Goal: Task Accomplishment & Management: Use online tool/utility

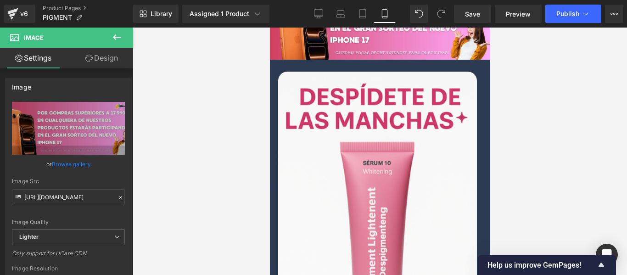
scroll to position [413, 0]
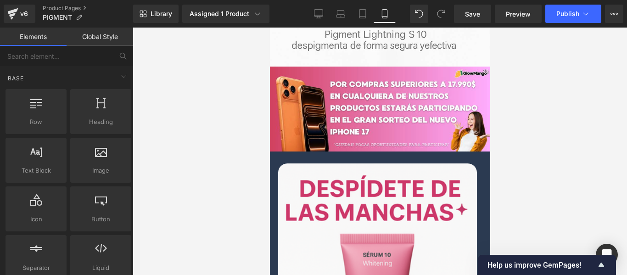
click at [203, 94] on div at bounding box center [380, 152] width 495 height 248
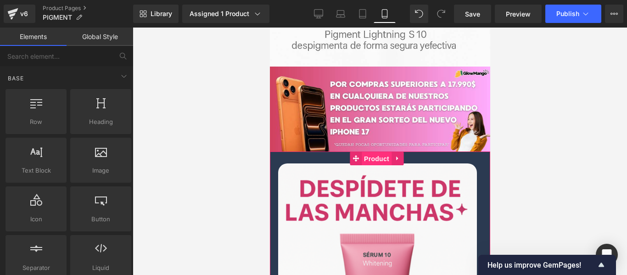
click at [363, 152] on span "Product" at bounding box center [376, 159] width 30 height 14
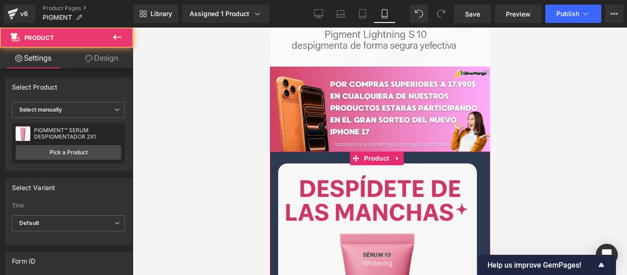
click at [110, 56] on link "Design" at bounding box center [101, 58] width 67 height 21
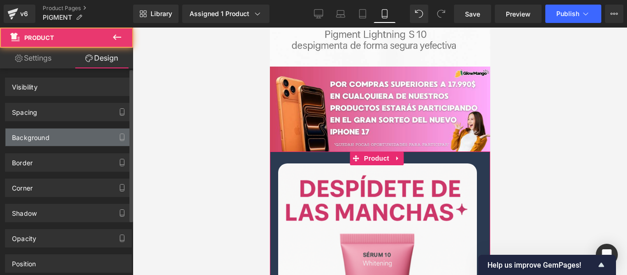
click at [66, 133] on div "Background" at bounding box center [69, 137] width 126 height 17
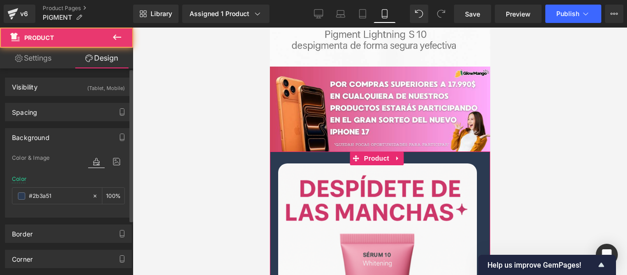
type input "#2b3a51"
type input "100"
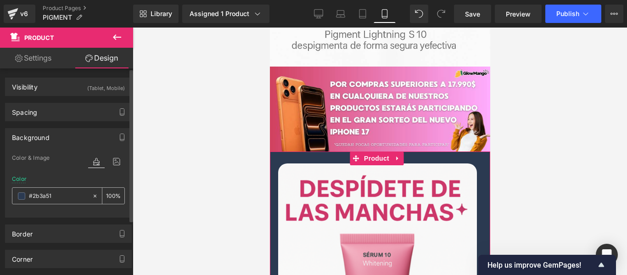
click at [68, 195] on input "#2b3a51" at bounding box center [58, 196] width 59 height 10
paste input "df628f"
type input "#df628f"
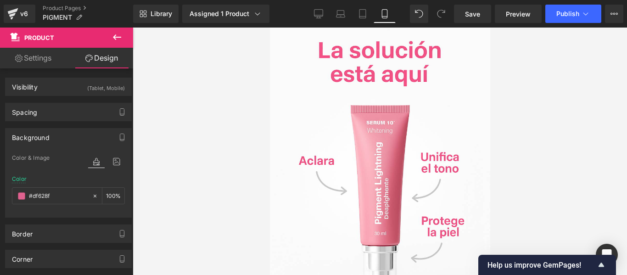
scroll to position [0, 0]
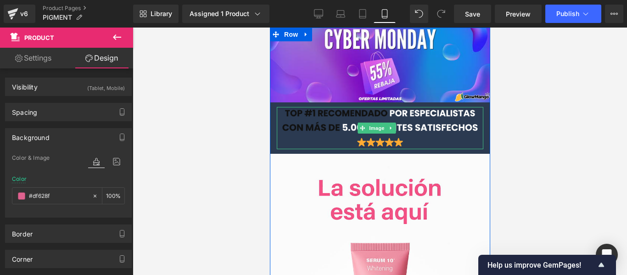
click at [301, 147] on div at bounding box center [379, 148] width 207 height 2
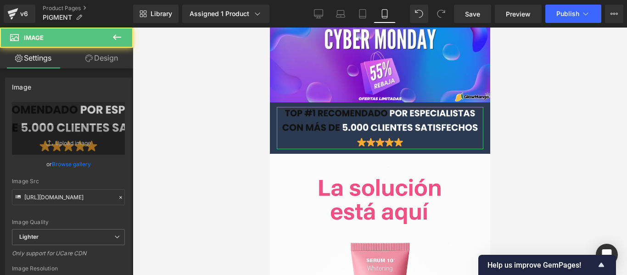
click at [110, 55] on link "Design" at bounding box center [101, 58] width 67 height 21
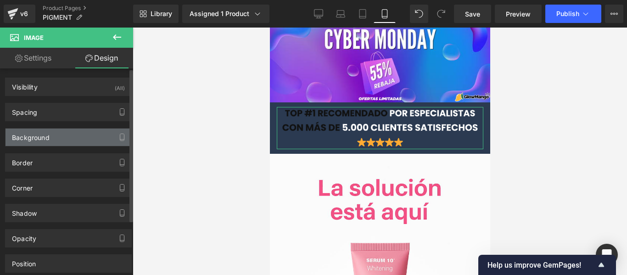
click at [66, 139] on div "Background" at bounding box center [69, 137] width 126 height 17
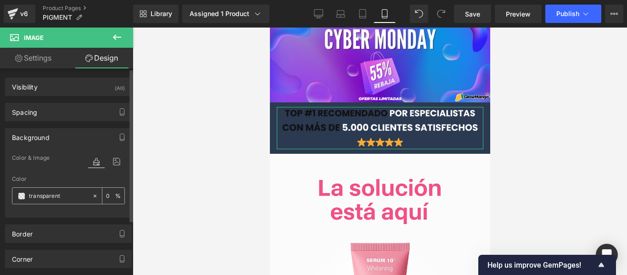
click at [67, 194] on input "transparent" at bounding box center [58, 196] width 59 height 10
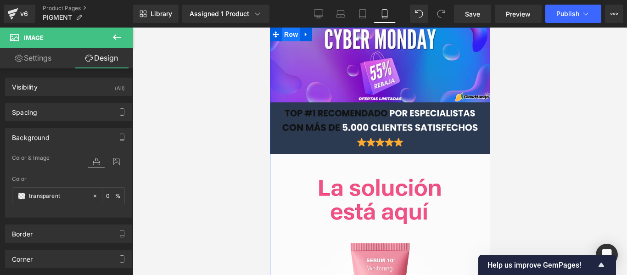
click at [294, 39] on span "Row" at bounding box center [290, 35] width 18 height 14
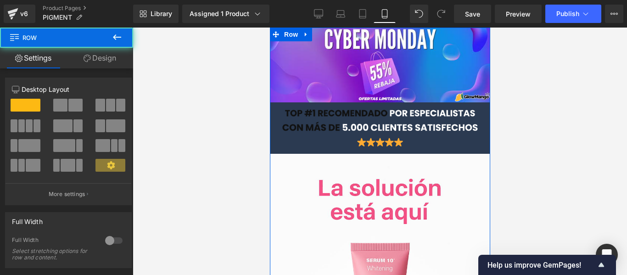
click at [83, 64] on link "Design" at bounding box center [100, 58] width 67 height 21
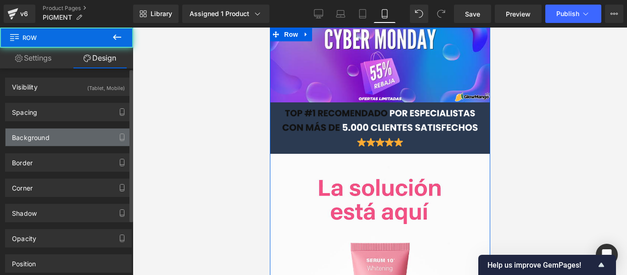
click at [58, 136] on div "Background" at bounding box center [69, 137] width 126 height 17
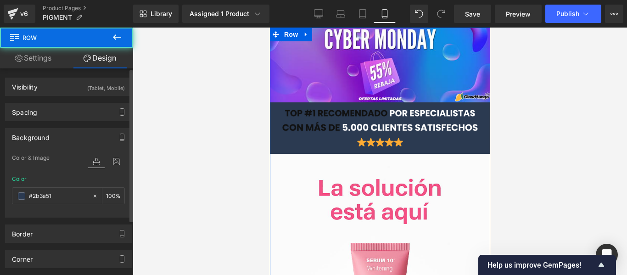
type input "#2b3a51"
type input "100"
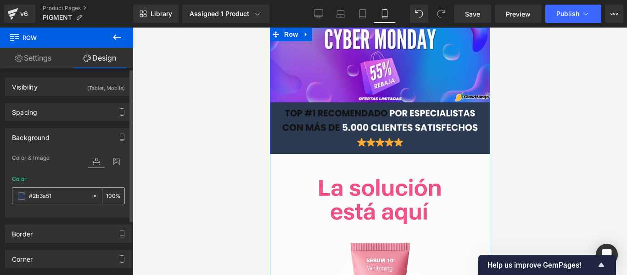
click at [62, 194] on input "#2b3a51" at bounding box center [58, 196] width 59 height 10
paste input "df628f"
type input "#df628f"
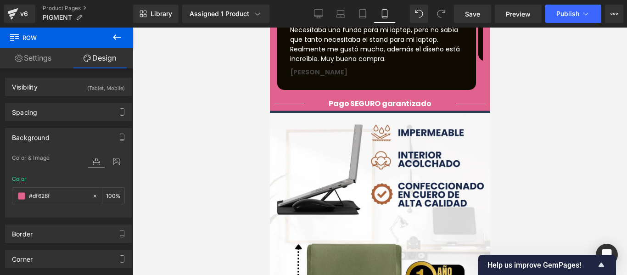
scroll to position [1056, 0]
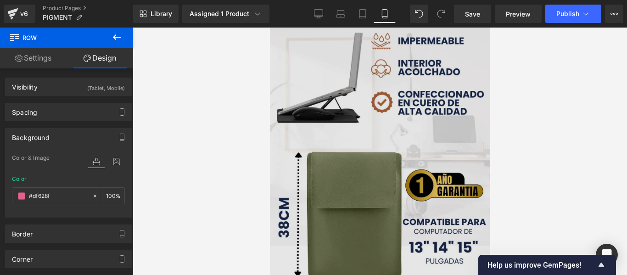
click at [356, 128] on img at bounding box center [380, 217] width 220 height 392
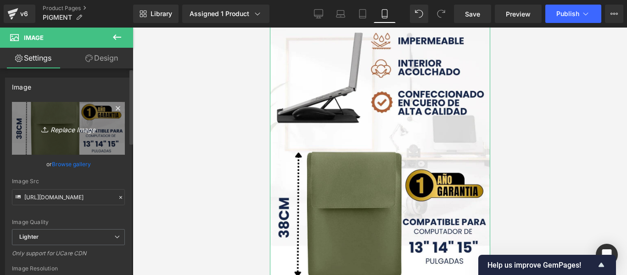
click at [42, 141] on link "Replace Image" at bounding box center [68, 128] width 113 height 53
type input "C:\fakepath\ChatGPT_Image_8_sept_2025_12_08_44.png"
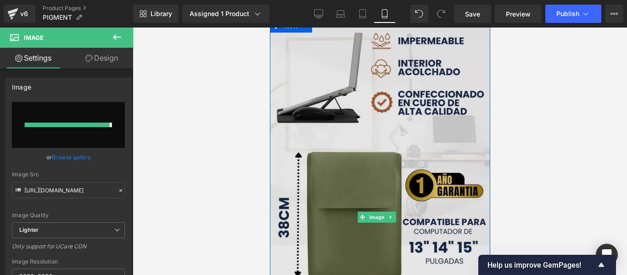
type input "[URL][DOMAIN_NAME]"
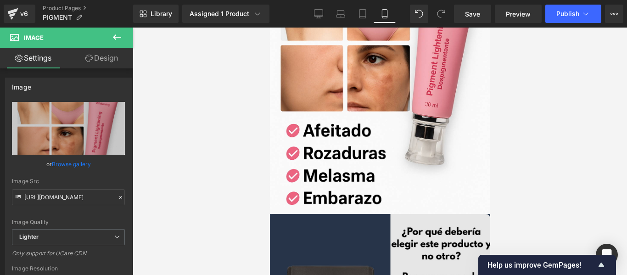
scroll to position [1424, 0]
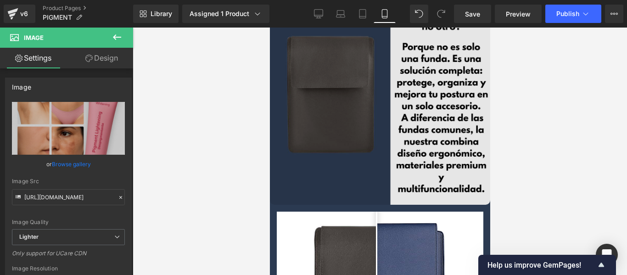
click at [342, 108] on img at bounding box center [380, 94] width 220 height 220
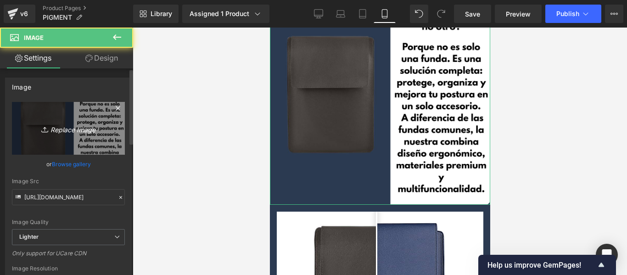
click at [74, 136] on link "Replace Image" at bounding box center [68, 128] width 113 height 53
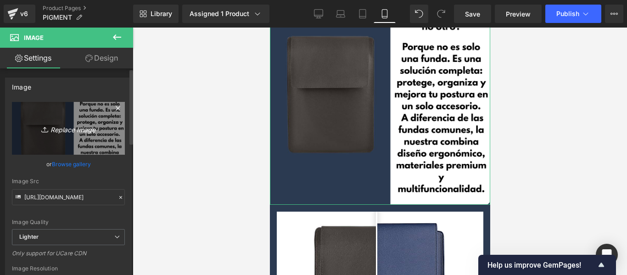
type input "C:\fakepath\ChatGPT_Image_8_sept_2025_17_28_09.png"
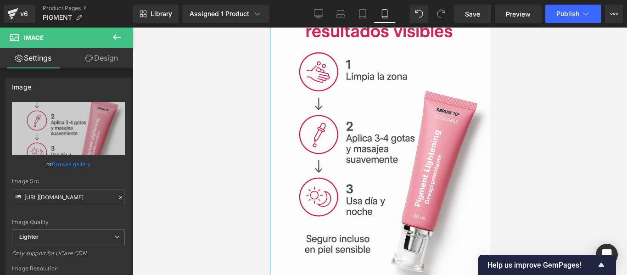
scroll to position [1240, 0]
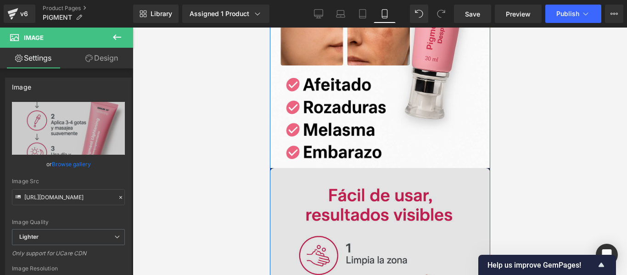
type input "[URL][DOMAIN_NAME]"
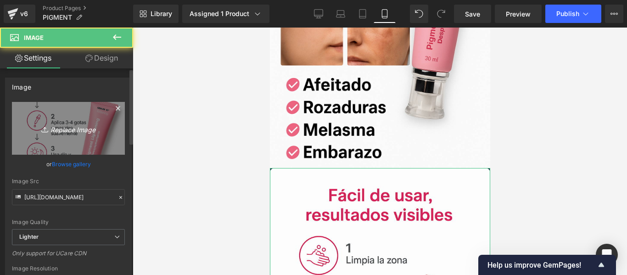
click at [70, 124] on icon "Replace Image" at bounding box center [68, 128] width 73 height 11
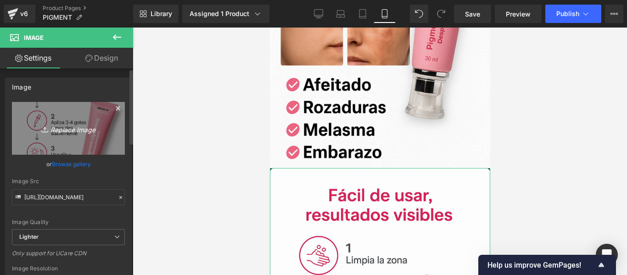
type input "C:\fakepath\ChatGPTImage[DATE]_17_48_02.png"
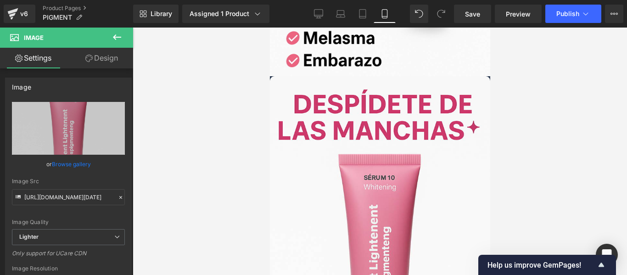
type input "[URL][DOMAIN_NAME][DATE]"
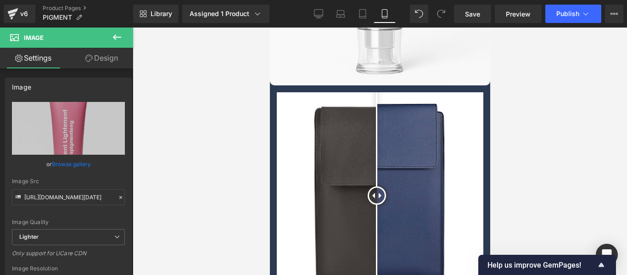
scroll to position [1424, 0]
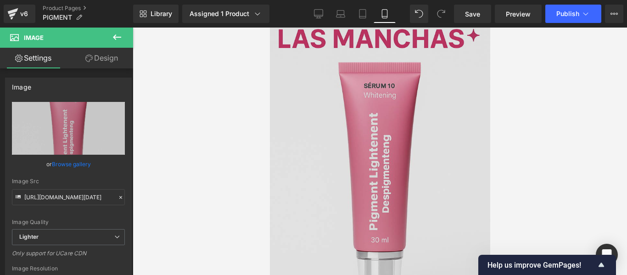
click at [381, 129] on img at bounding box center [380, 149] width 220 height 331
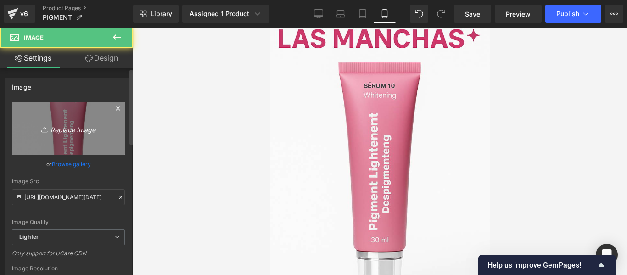
click at [63, 129] on icon "Replace Image" at bounding box center [68, 128] width 73 height 11
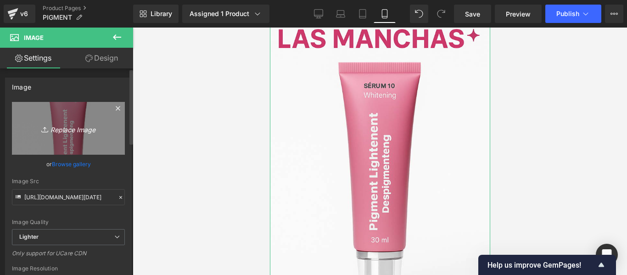
type input "C:\fakepath\ChatGPT_Image_8_sept_2025_17_28_09.png"
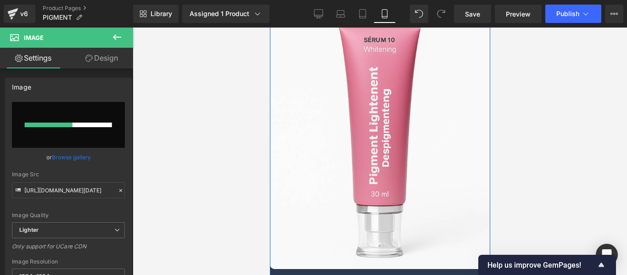
scroll to position [1607, 0]
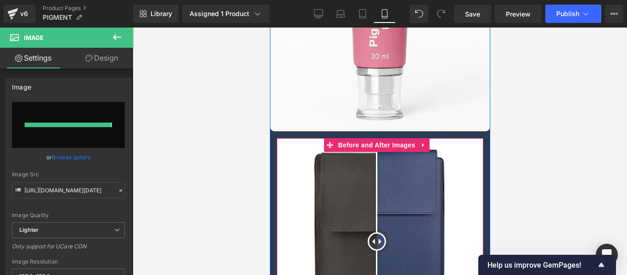
type input "[URL][DOMAIN_NAME]"
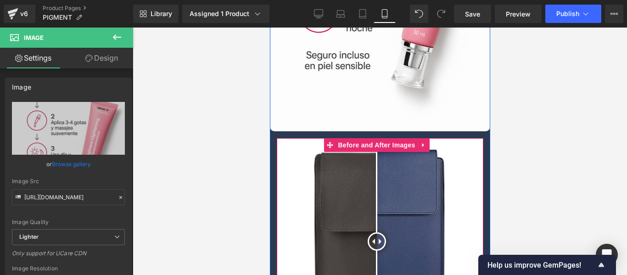
click at [380, 138] on img at bounding box center [379, 241] width 207 height 207
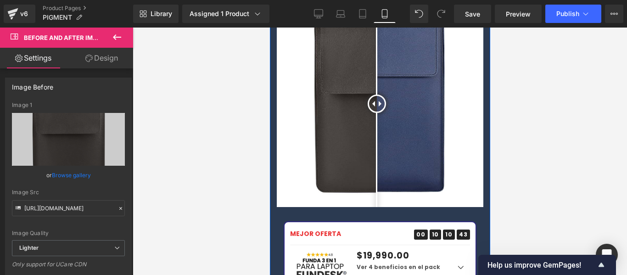
scroll to position [1561, 0]
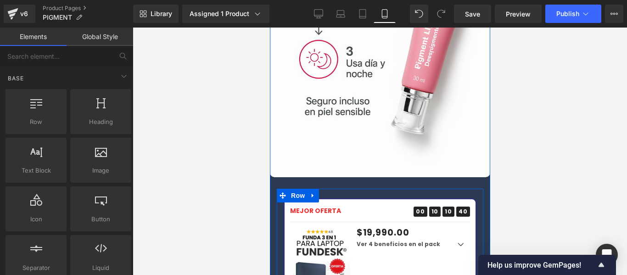
click at [354, 189] on div at bounding box center [379, 190] width 207 height 2
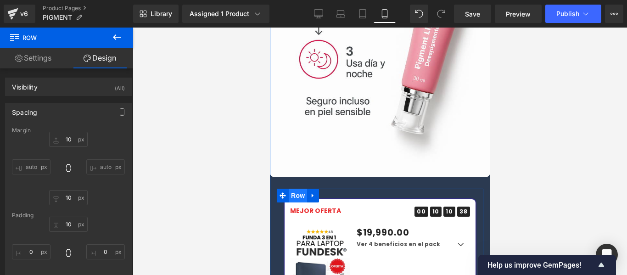
click at [300, 189] on span "Row" at bounding box center [297, 196] width 18 height 14
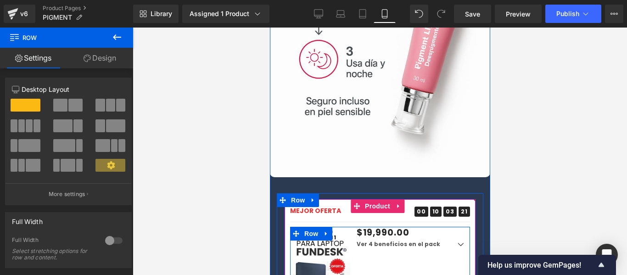
click at [388, 227] on div "Sale Off (P) Image $19,990.00 $0 Estas ahorrando -1998900% (P) Price Ver 4 bene…" at bounding box center [380, 280] width 180 height 107
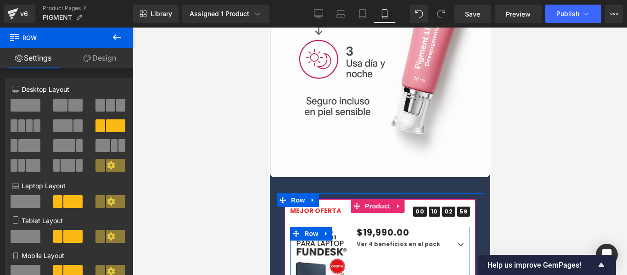
click at [445, 270] on div "Sale Off (P) Image $19,990.00 $0 Estas ahorrando -1998900% (P) Price Ver 4 bene…" at bounding box center [380, 280] width 180 height 107
click at [379, 227] on div "Sale Off (P) Image $19,990.00 $0 Estas ahorrando -1998900% (P) Price Ver 4 bene…" at bounding box center [380, 280] width 180 height 107
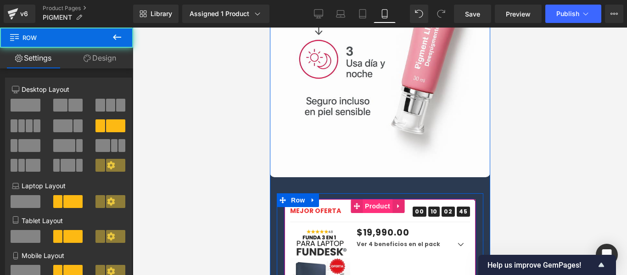
click at [377, 199] on span "Product" at bounding box center [377, 206] width 30 height 14
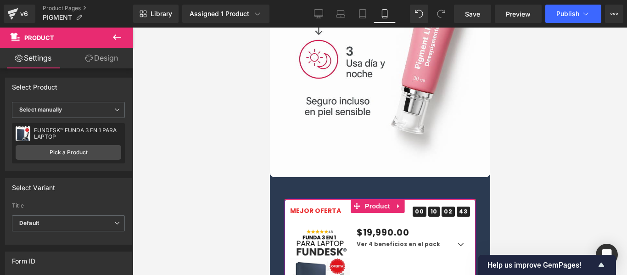
click at [86, 144] on div "FUNDESK™ FUNDA 3 EN 1 PARA LAPTOP FUNDESK™ FUNDA 3 EN 1 PARA LAPTOP Pick a Prod…" at bounding box center [68, 143] width 113 height 40
click at [86, 151] on link "Pick a Product" at bounding box center [69, 152] width 106 height 15
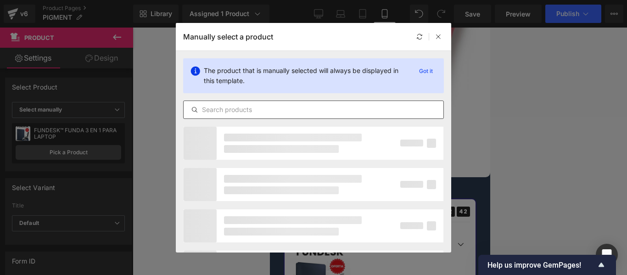
click at [236, 111] on input "text" at bounding box center [314, 109] width 260 height 11
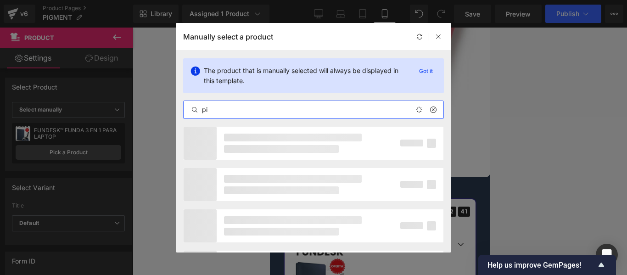
type input "pig"
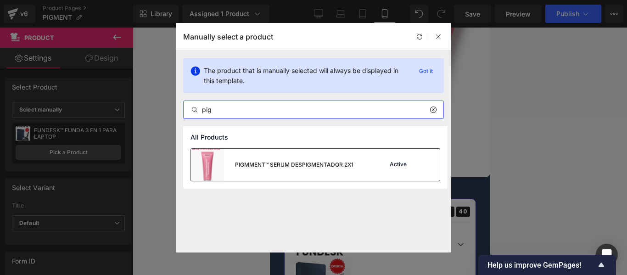
click at [274, 165] on div "PIGMMENT™ SERUM DESPIGMENTADOR 2X1" at bounding box center [294, 165] width 118 height 8
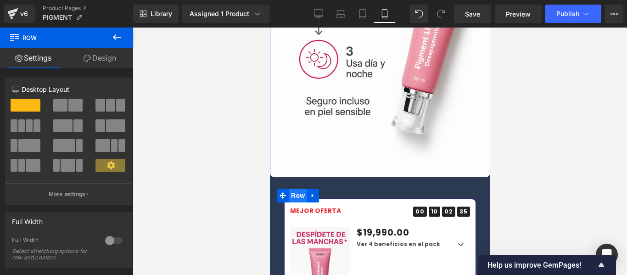
click at [299, 189] on span "Row" at bounding box center [297, 196] width 18 height 14
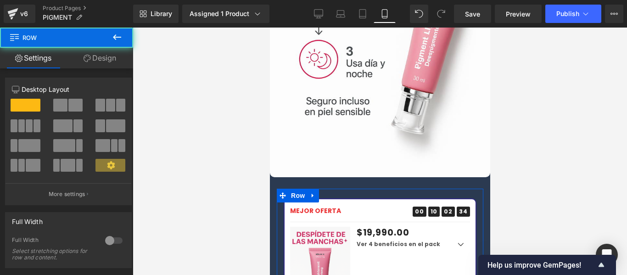
click at [103, 57] on link "Design" at bounding box center [100, 58] width 67 height 21
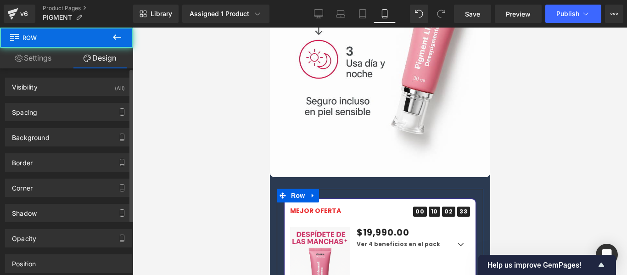
type input "transparent"
type input "0"
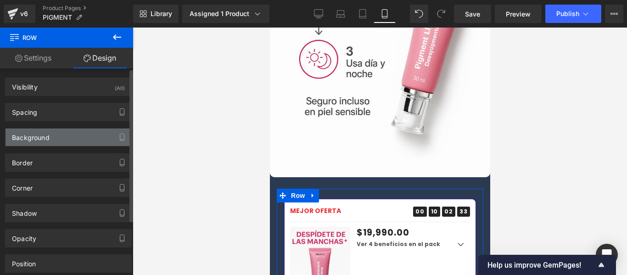
click at [64, 131] on div "Background" at bounding box center [69, 137] width 126 height 17
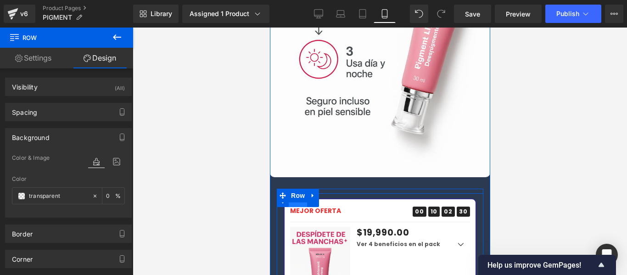
click at [292, 193] on span "Row" at bounding box center [297, 200] width 18 height 14
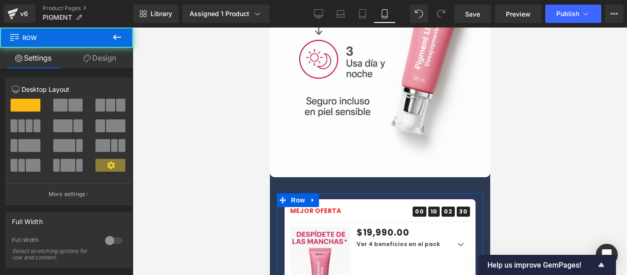
click at [86, 57] on icon at bounding box center [87, 58] width 7 height 7
click at [0, 0] on div "Background" at bounding box center [0, 0] width 0 height 0
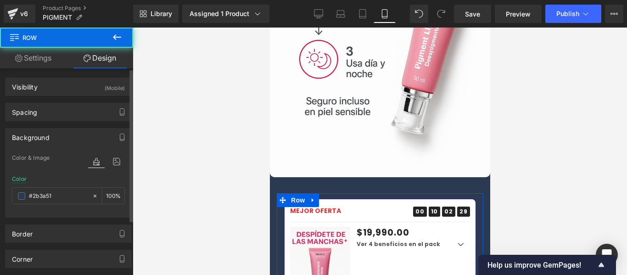
type input "#2b3a51"
type input "100"
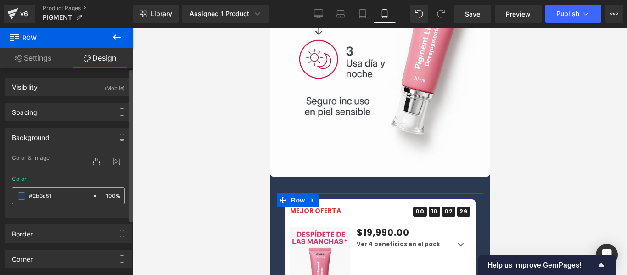
click at [60, 193] on input "#2b3a51" at bounding box center [58, 196] width 59 height 10
paste input "df628f"
type input "#df628f"
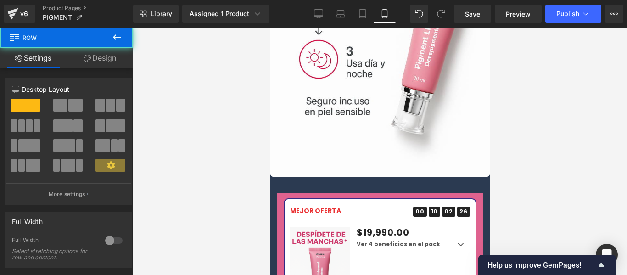
scroll to position [1745, 0]
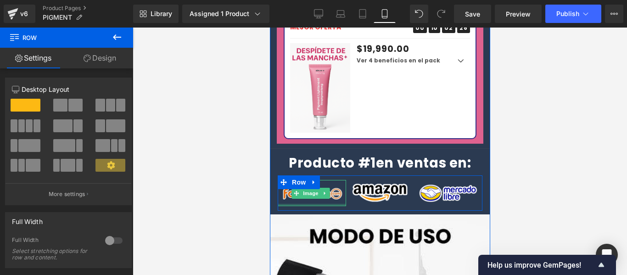
click at [309, 180] on img at bounding box center [311, 193] width 68 height 27
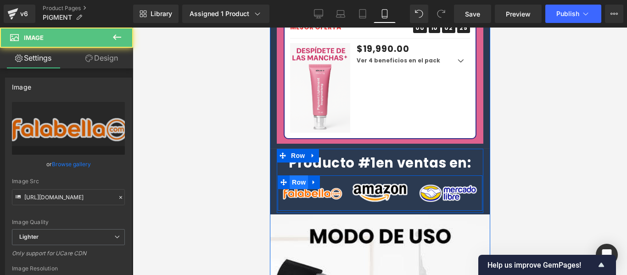
click at [302, 175] on span "Row" at bounding box center [298, 182] width 18 height 14
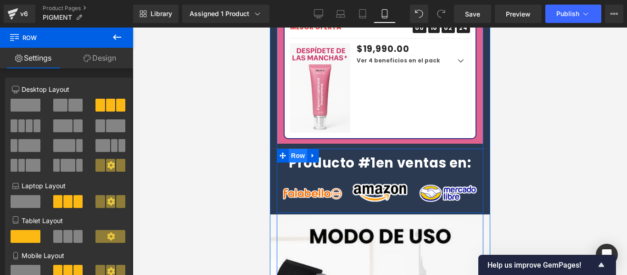
click at [296, 149] on span "Row" at bounding box center [297, 156] width 18 height 14
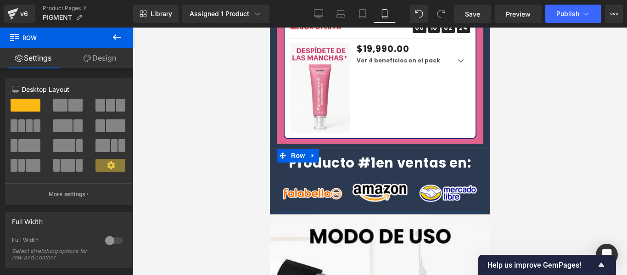
click at [92, 65] on link "Design" at bounding box center [100, 58] width 67 height 21
click at [0, 0] on div "Background" at bounding box center [0, 0] width 0 height 0
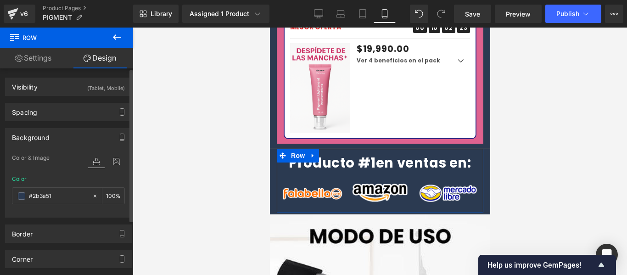
type input "#2b3a51"
type input "100"
click at [64, 191] on input "#2b3a51" at bounding box center [58, 196] width 59 height 10
paste input "df628f"
type input "#df628f"
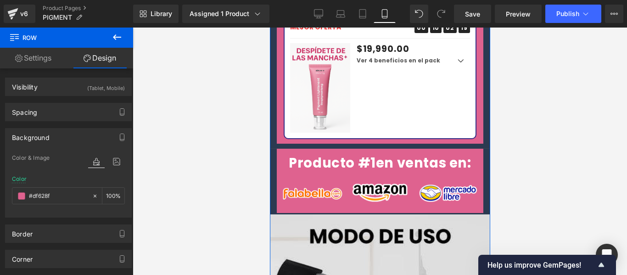
scroll to position [1975, 0]
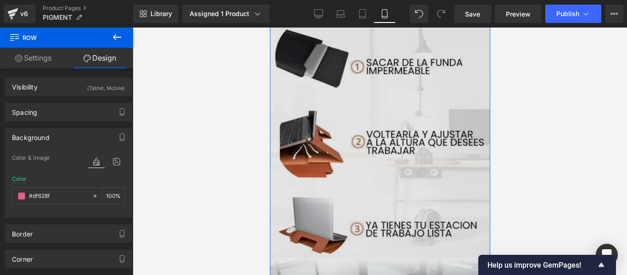
click at [300, 146] on img at bounding box center [380, 181] width 220 height 392
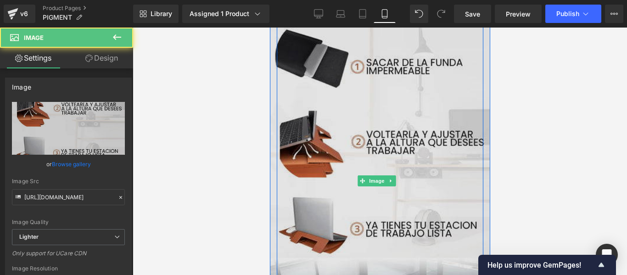
scroll to position [1745, 0]
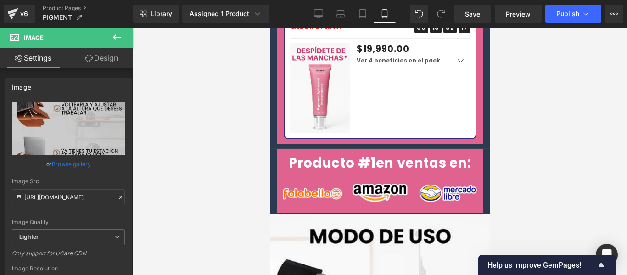
click at [272, 112] on div "Image Image MEJOR OFERTA Text Block 00 Days 10 Hours 02 Minutes 17 Seconds Coun…" at bounding box center [380, 172] width 220 height 1681
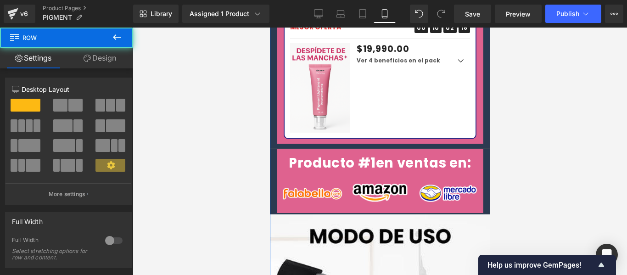
click at [103, 68] on link "Design" at bounding box center [100, 58] width 67 height 21
click at [0, 0] on div "Background" at bounding box center [0, 0] width 0 height 0
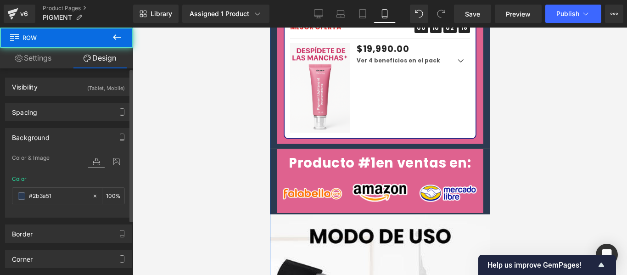
type input "#2b3a51"
type input "100"
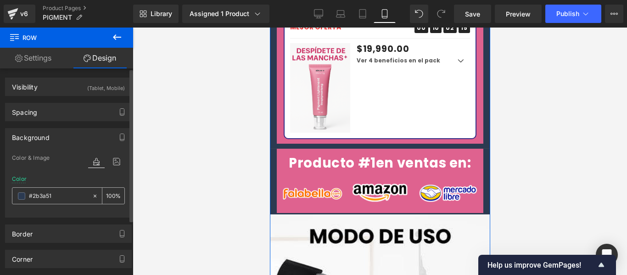
click at [55, 197] on input "#2b3a51" at bounding box center [58, 196] width 59 height 10
paste input "df628f"
type input "#df628f"
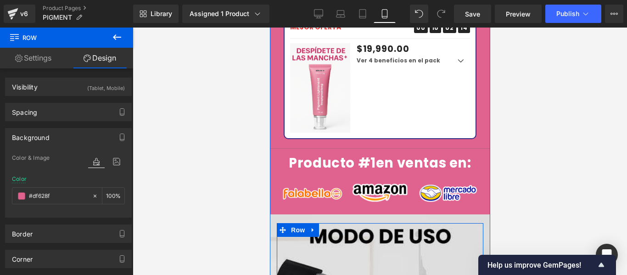
scroll to position [1883, 0]
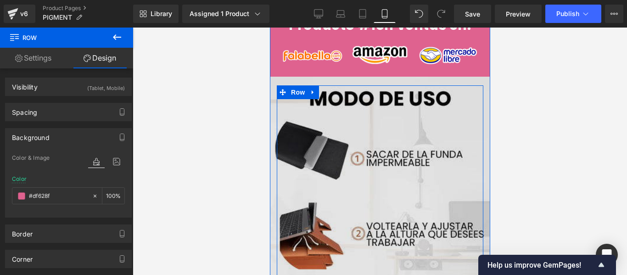
click at [387, 146] on img at bounding box center [380, 273] width 220 height 392
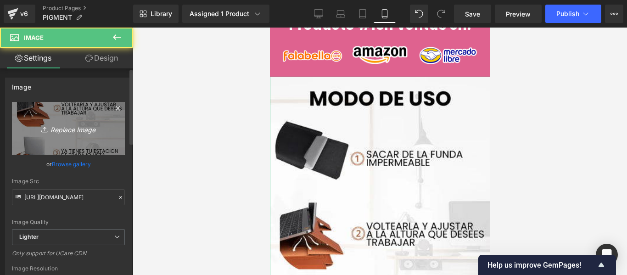
click at [37, 141] on link "Replace Image" at bounding box center [68, 128] width 113 height 53
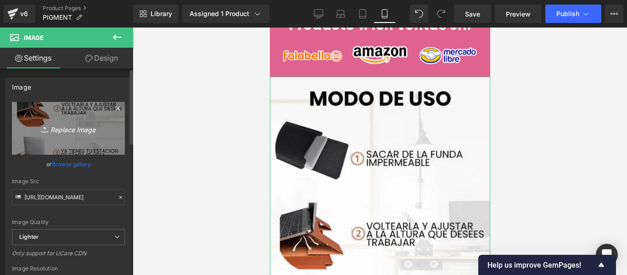
type input "C:\fakepath\ChatGPT_Image_8_sept_2025_17_41_23.png"
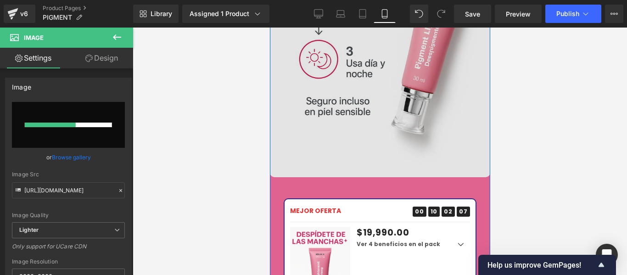
scroll to position [1745, 0]
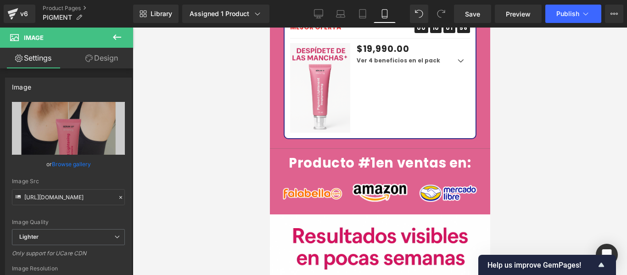
type input "[URL][DOMAIN_NAME]"
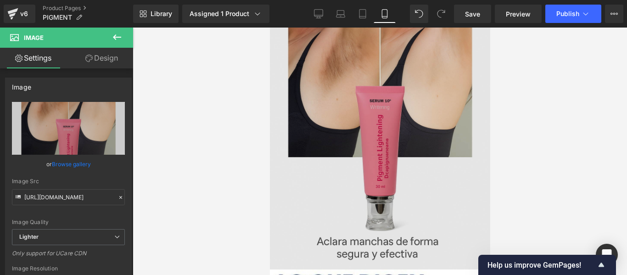
scroll to position [2204, 0]
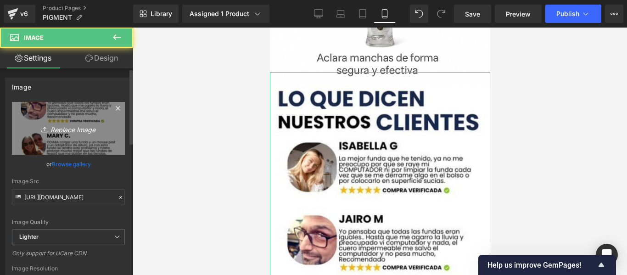
click at [77, 136] on link "Replace Image" at bounding box center [68, 128] width 113 height 53
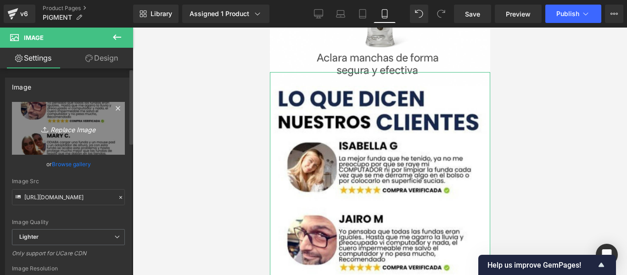
type input "C:\fakepath\ChatGPT_Image_8_sept_2025_17_45_49.png"
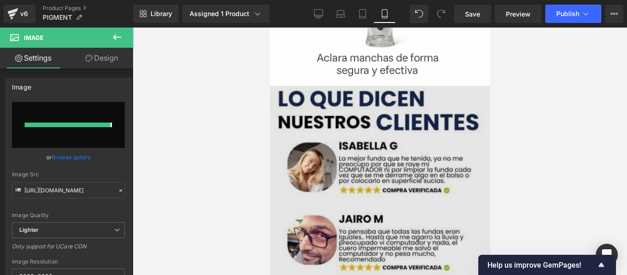
type input "[URL][DOMAIN_NAME]"
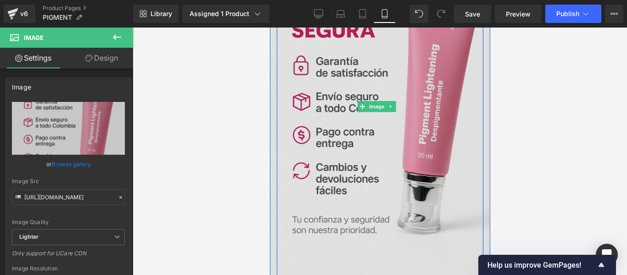
scroll to position [2296, 0]
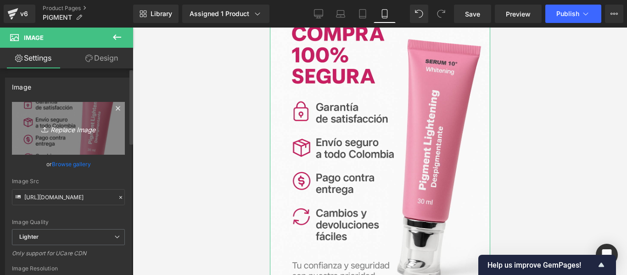
click at [76, 132] on icon "Replace Image" at bounding box center [68, 128] width 73 height 11
type input "C:\fakepath\PRECIO HOY 19.990 (3).jpg"
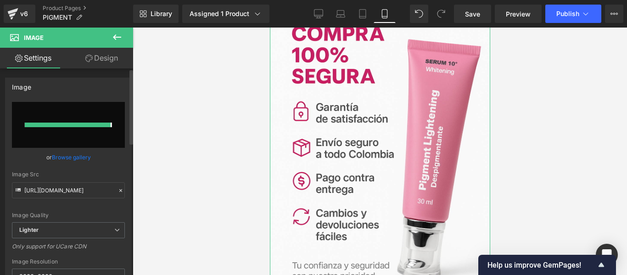
type input "[URL][DOMAIN_NAME]"
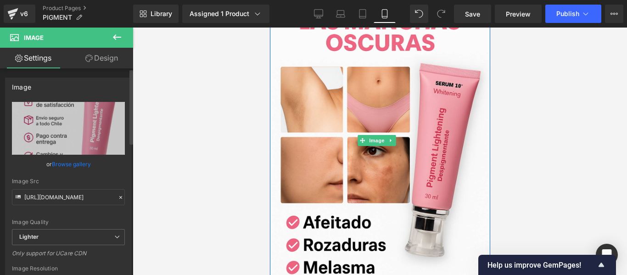
scroll to position [827, 0]
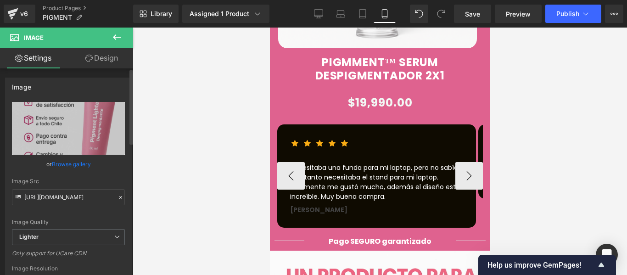
click at [333, 164] on p "Necesitaba una funda para mi laptop, pero no sabía que tanto necesitaba el stan…" at bounding box center [376, 182] width 173 height 39
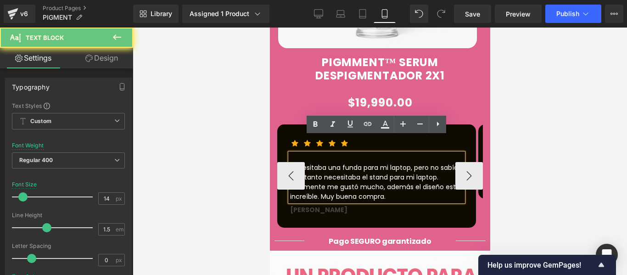
click at [333, 164] on p "Necesitaba una funda para mi laptop, pero no sabía que tanto necesitaba el stan…" at bounding box center [376, 182] width 173 height 39
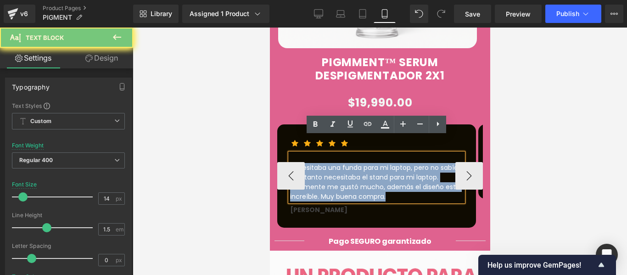
click at [333, 164] on p "Necesitaba una funda para mi laptop, pero no sabía que tanto necesitaba el stan…" at bounding box center [376, 182] width 173 height 39
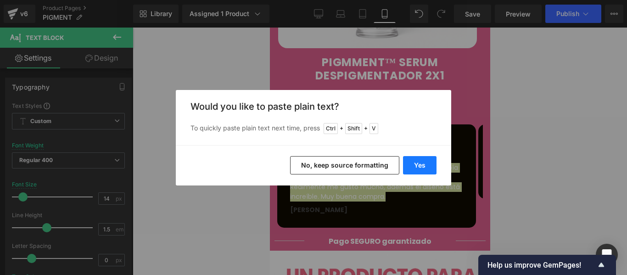
click at [413, 166] on button "Yes" at bounding box center [420, 165] width 34 height 18
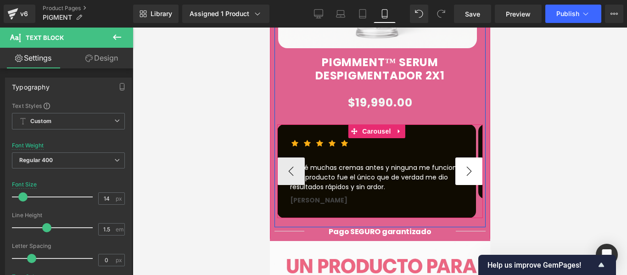
click at [468, 158] on button "›" at bounding box center [469, 172] width 28 height 28
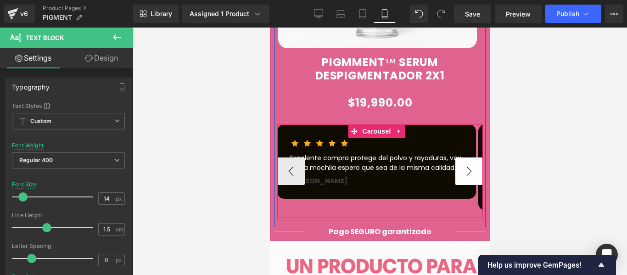
click at [467, 158] on button "›" at bounding box center [469, 172] width 28 height 28
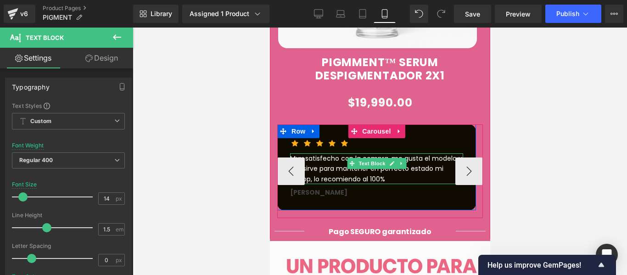
click at [423, 153] on div "Muy satisfecho con la compra, me gusta el modelo y me sirve para mantener en pe…" at bounding box center [376, 168] width 173 height 31
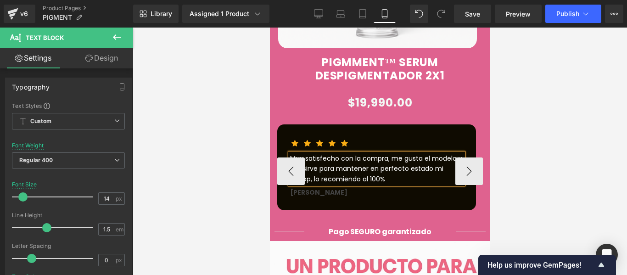
click at [423, 153] on div "Muy satisfecho con la compra, me gusta el modelo y me sirve para mantener en pe…" at bounding box center [376, 168] width 173 height 31
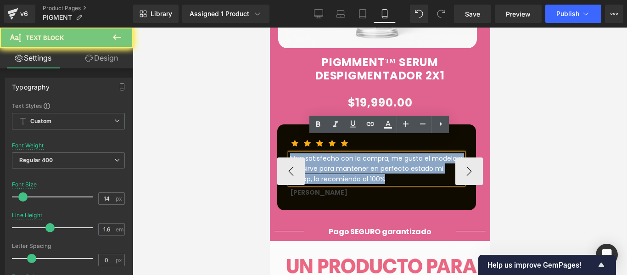
click at [423, 153] on div "Muy satisfecho con la compra, me gusta el modelo y me sirve para mantener en pe…" at bounding box center [376, 168] width 173 height 31
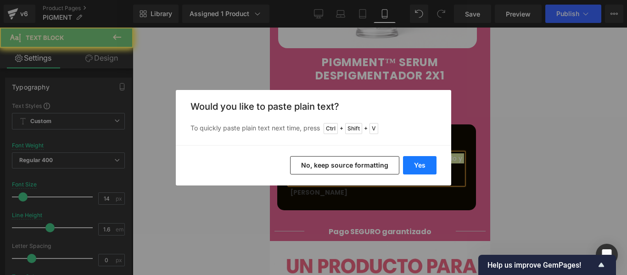
click at [411, 166] on button "Yes" at bounding box center [420, 165] width 34 height 18
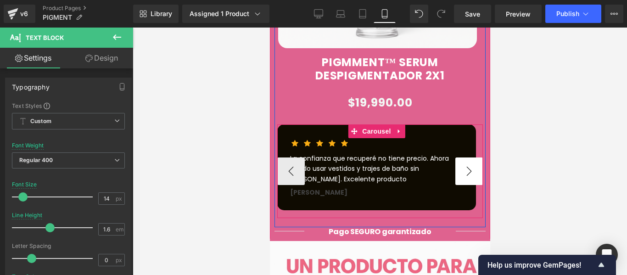
click at [455, 158] on button "›" at bounding box center [469, 172] width 28 height 28
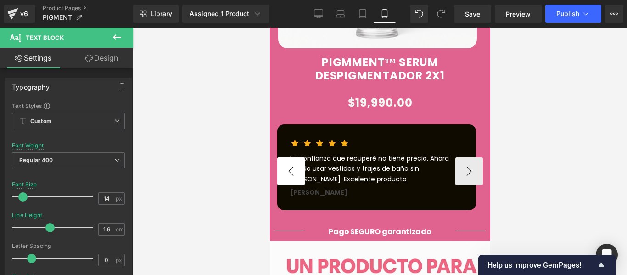
click at [284, 158] on button "‹" at bounding box center [291, 172] width 28 height 28
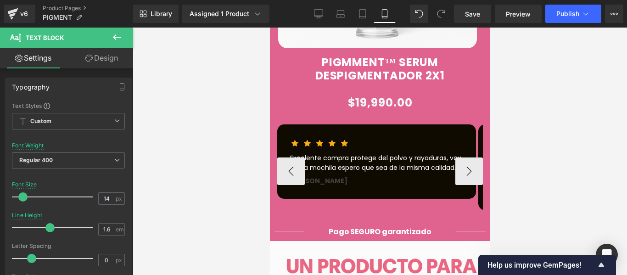
click at [350, 158] on span at bounding box center [352, 163] width 10 height 11
click at [332, 153] on p "Excelente compra protege del polvo y rayaduras, voy por la mochila espero que s…" at bounding box center [376, 162] width 173 height 19
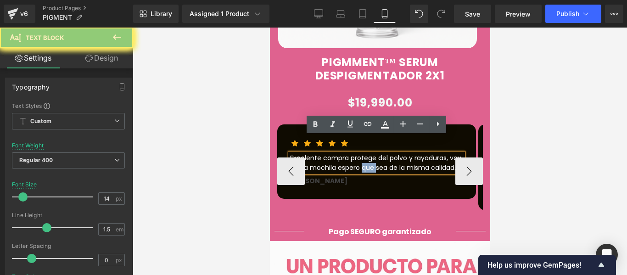
click at [332, 153] on p "Excelente compra protege del polvo y rayaduras, voy por la mochila espero que s…" at bounding box center [376, 162] width 173 height 19
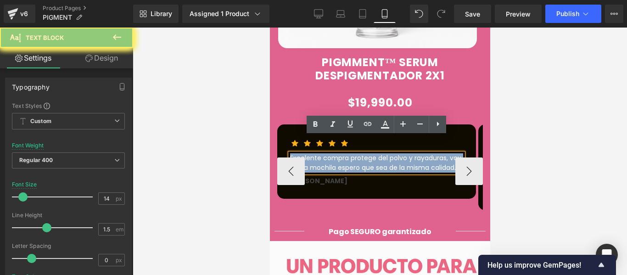
click at [332, 153] on p "Excelente compra protege del polvo y rayaduras, voy por la mochila espero que s…" at bounding box center [376, 162] width 173 height 19
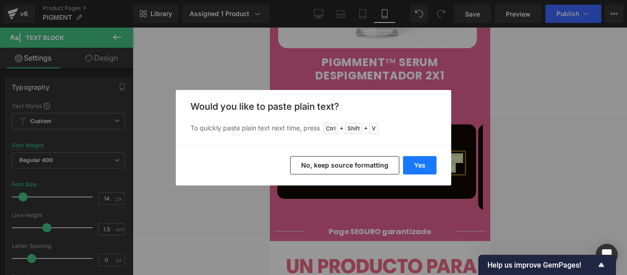
click at [413, 167] on button "Yes" at bounding box center [420, 165] width 34 height 18
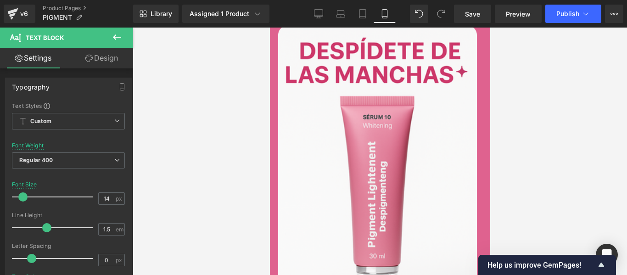
scroll to position [781, 0]
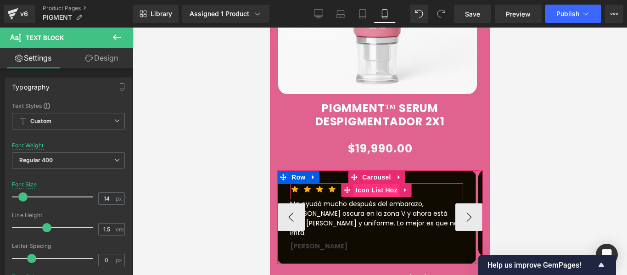
click at [373, 183] on span "Icon List Hoz" at bounding box center [376, 190] width 46 height 14
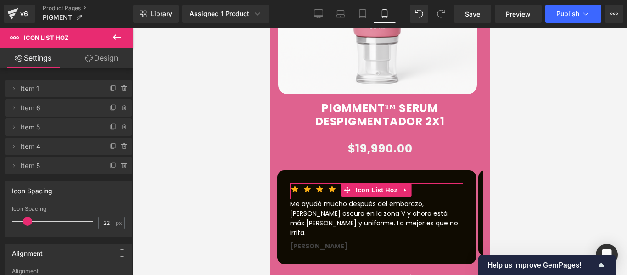
click at [107, 65] on link "Design" at bounding box center [101, 58] width 67 height 21
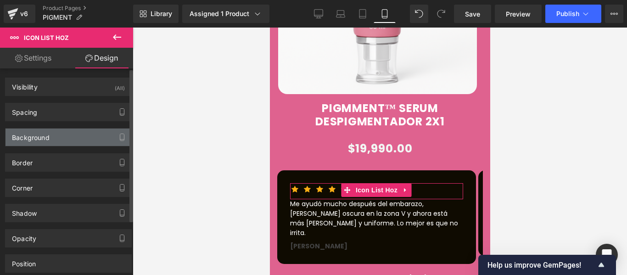
click at [65, 144] on div "Background" at bounding box center [69, 137] width 126 height 17
type input "transparent"
type input "0"
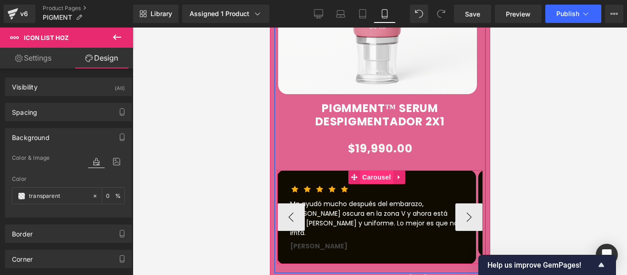
click at [368, 170] on span "Carousel" at bounding box center [376, 177] width 33 height 14
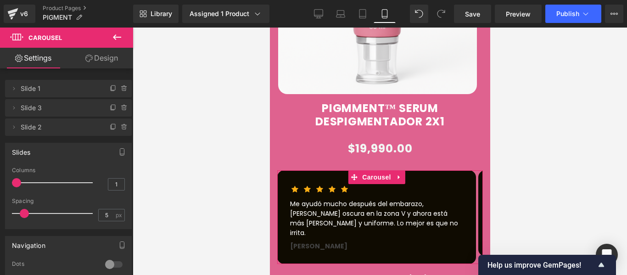
click at [82, 66] on link "Design" at bounding box center [101, 58] width 67 height 21
click at [0, 0] on div "Background" at bounding box center [0, 0] width 0 height 0
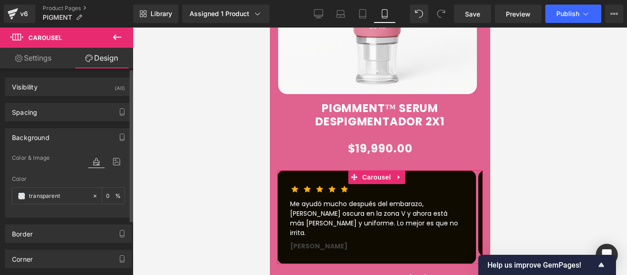
type input "transparent"
type input "0"
click at [52, 63] on link "Settings" at bounding box center [33, 58] width 67 height 21
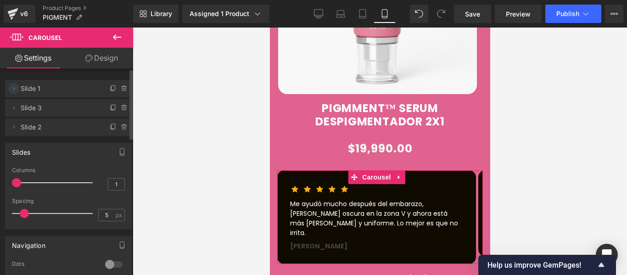
click at [16, 90] on icon at bounding box center [13, 88] width 7 height 7
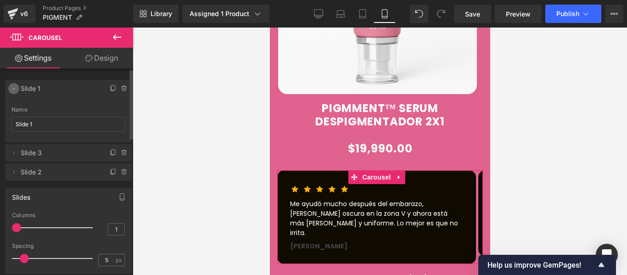
click at [16, 90] on icon at bounding box center [13, 88] width 7 height 7
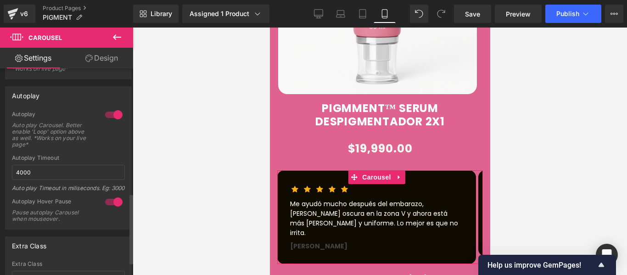
scroll to position [406, 0]
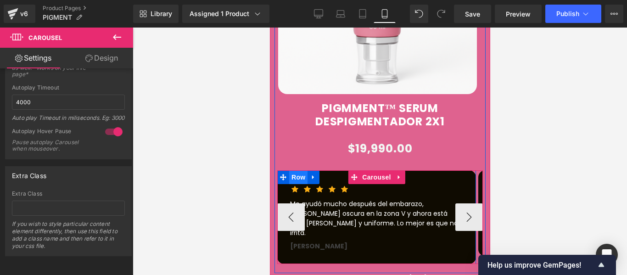
click at [303, 170] on span "Row" at bounding box center [298, 177] width 18 height 14
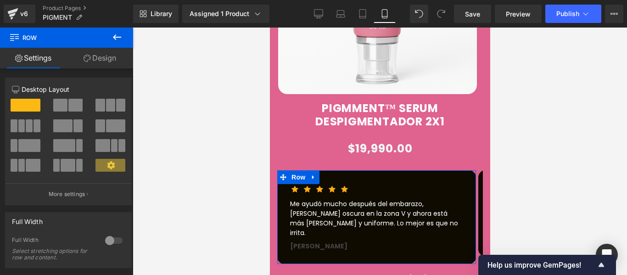
drag, startPoint x: 101, startPoint y: 62, endPoint x: 49, endPoint y: 118, distance: 76.4
click at [101, 62] on link "Design" at bounding box center [100, 58] width 67 height 21
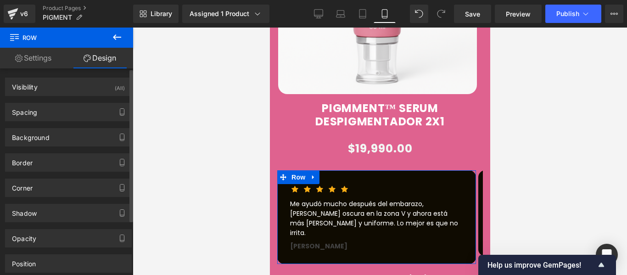
type input "#0f0b01"
type input "100"
click at [50, 147] on div "Border Border Style Custom Custom Setup Global Style Custom Setup Global Style …" at bounding box center [68, 158] width 137 height 25
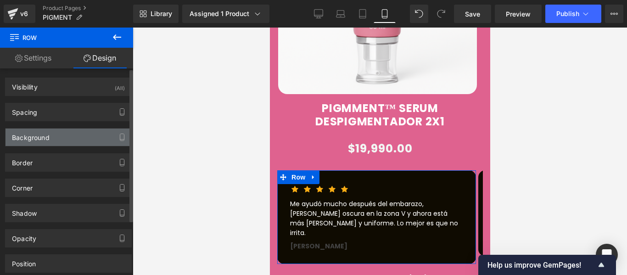
click at [49, 142] on div "Background" at bounding box center [69, 137] width 126 height 17
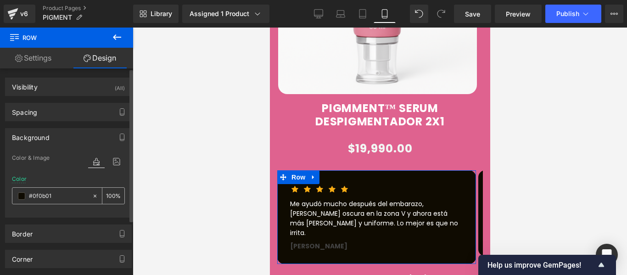
click at [23, 195] on span at bounding box center [21, 195] width 7 height 7
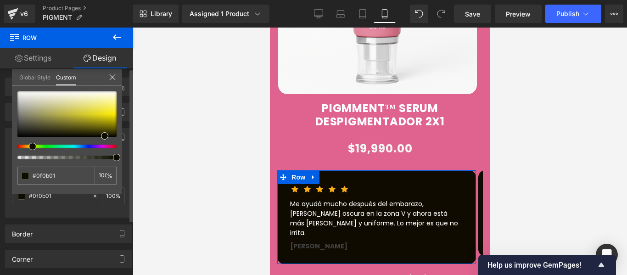
type input "#0e0d00"
type input "#0f0e00"
type input "#0c0f00"
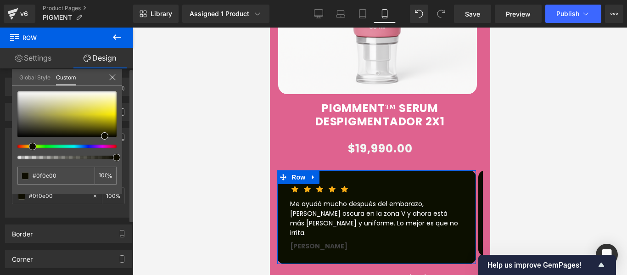
type input "#0c0f00"
type input "#030f00"
type input "#000f09"
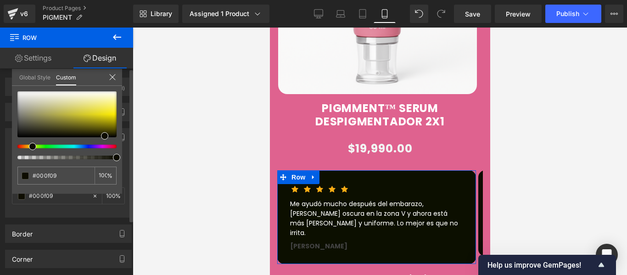
type input "#00070f"
type input "#02000f"
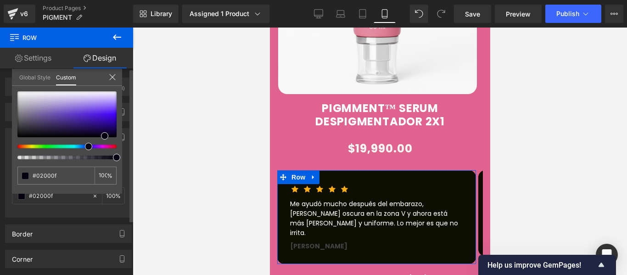
type input "#05000f"
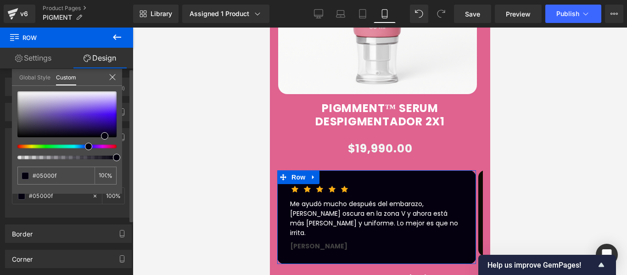
type input "#06000f"
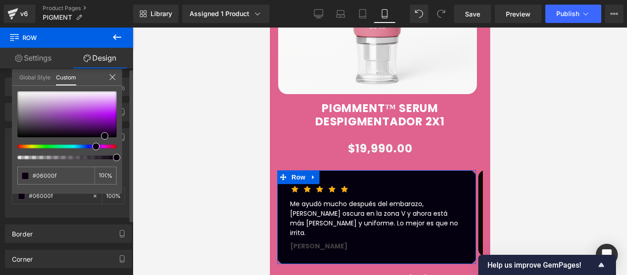
type input "#09000f"
type input "#0e000f"
type input "#0f000e"
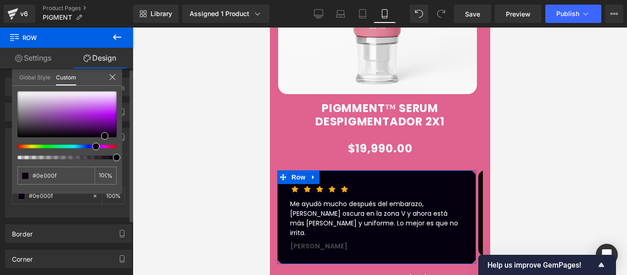
type input "#0f000e"
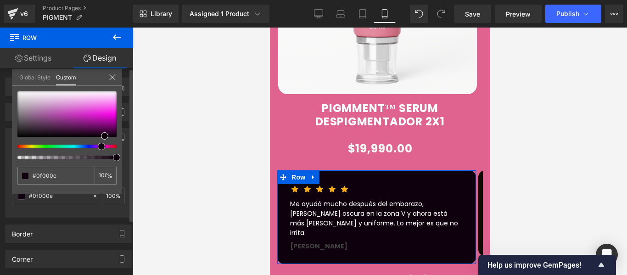
type input "#0f000d"
type input "#0f000b"
type input "#0f0007"
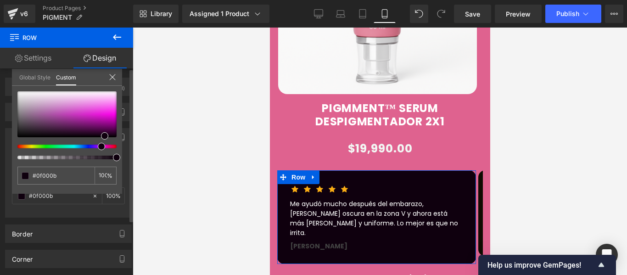
type input "#0f0007"
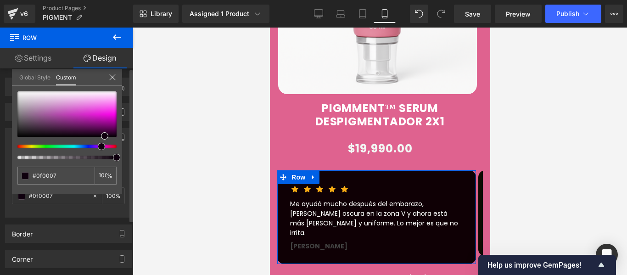
type input "#0f0005"
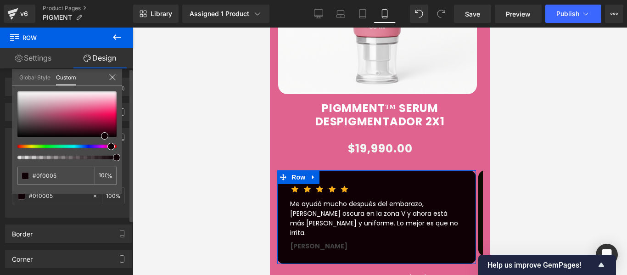
type input "#0f0006"
type input "#0f0008"
type input "#0f0007"
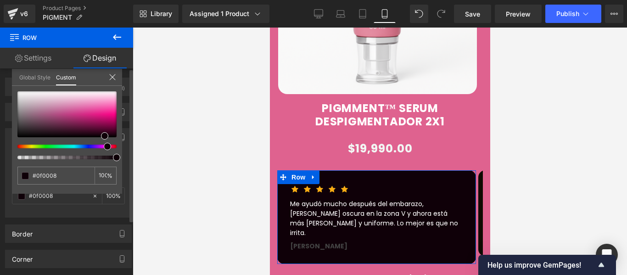
type input "#0f0007"
type input "#0f0002"
type input "#0f0000"
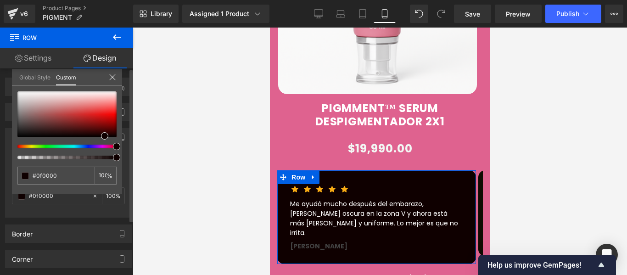
type input "#0f0001"
type input "#0f0002"
type input "#0f0003"
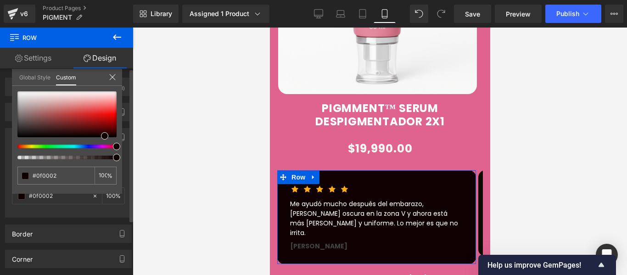
type input "#0f0003"
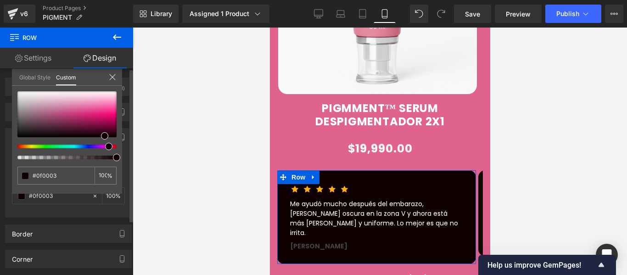
type input "#0f0006"
type input "#0f0008"
type input "#0f0009"
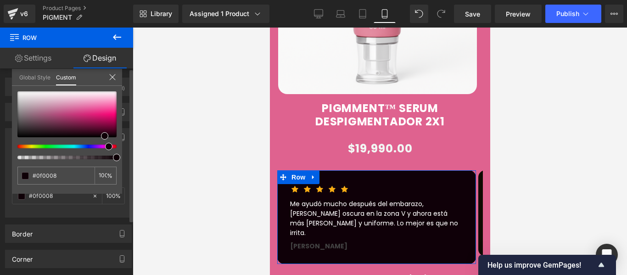
type input "#0f0009"
drag, startPoint x: 30, startPoint y: 148, endPoint x: 103, endPoint y: 151, distance: 73.5
click at [103, 151] on div at bounding box center [66, 125] width 99 height 68
type input "#19000f"
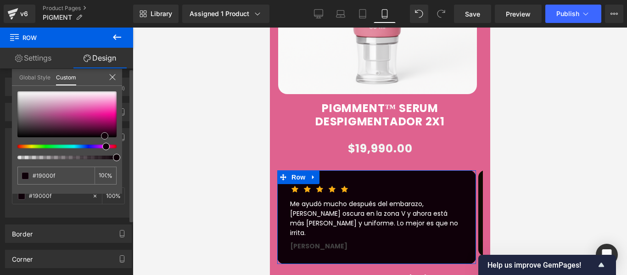
type input "#30021e"
type input "#390324"
type input "#3a0325"
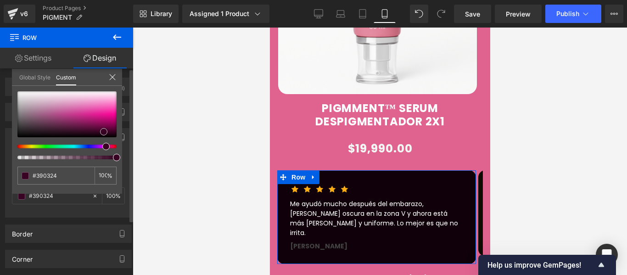
type input "#3a0325"
type input "#3f0228"
type input "#560537"
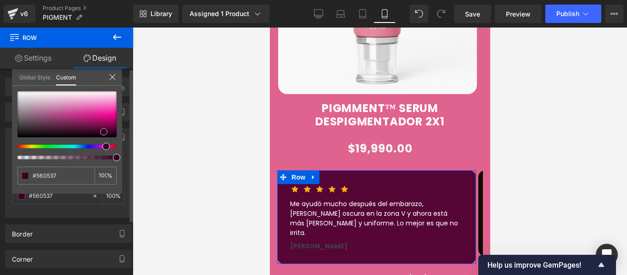
type input "#550537"
type input "#510534"
type input "#500634"
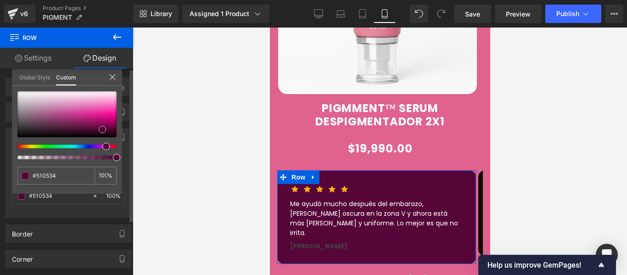
type input "#500634"
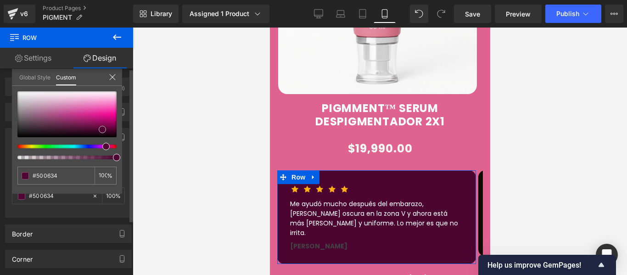
type input "#4c0431"
type input "#4b0630"
type input "#46052d"
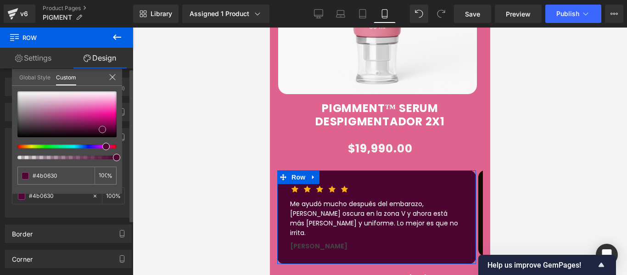
type input "#46052d"
type input "#48042e"
drag, startPoint x: 102, startPoint y: 133, endPoint x: 101, endPoint y: 127, distance: 5.6
click at [99, 127] on span at bounding box center [101, 130] width 7 height 7
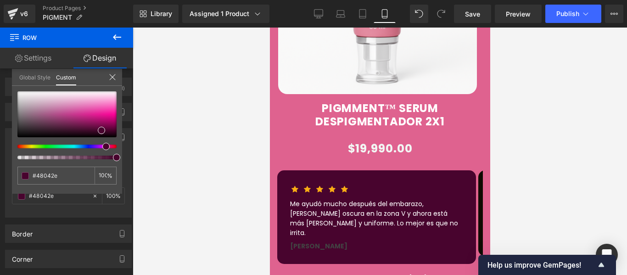
click at [318, 208] on p "Me ayudó mucho después del embarazo, [PERSON_NAME] oscura en la zona V y ahora …" at bounding box center [376, 218] width 173 height 39
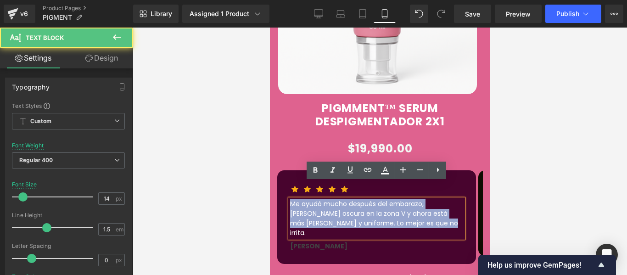
click at [318, 208] on p "Me ayudó mucho después del embarazo, [PERSON_NAME] oscura en la zona V y ahora …" at bounding box center [376, 218] width 173 height 39
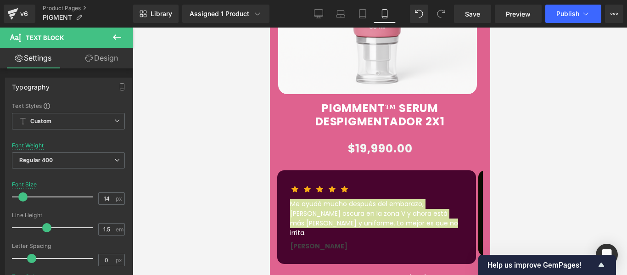
click at [107, 59] on link "Design" at bounding box center [101, 58] width 67 height 21
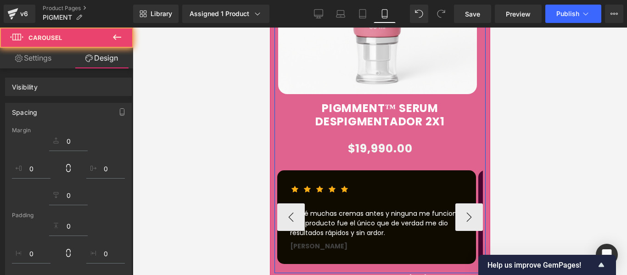
click at [294, 170] on div "Icon Icon Icon Icon Icon Icon List Hoz Text Block [PERSON_NAME] Text Block" at bounding box center [380, 217] width 206 height 94
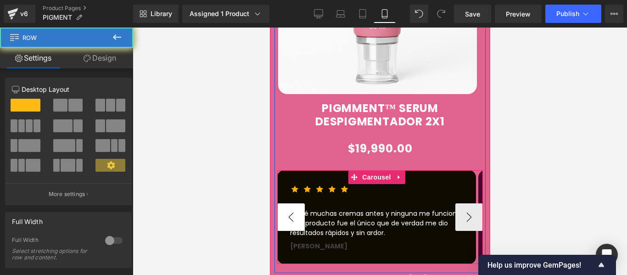
click at [290, 203] on button "‹" at bounding box center [291, 217] width 28 height 28
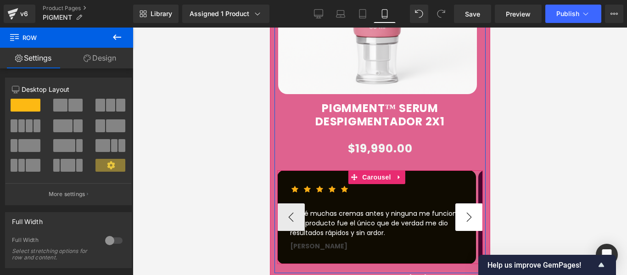
click at [463, 203] on button "›" at bounding box center [469, 217] width 28 height 28
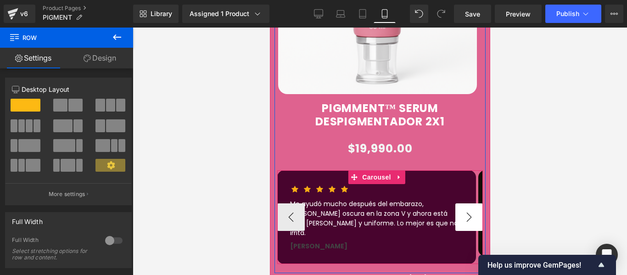
click at [463, 203] on button "›" at bounding box center [469, 217] width 28 height 28
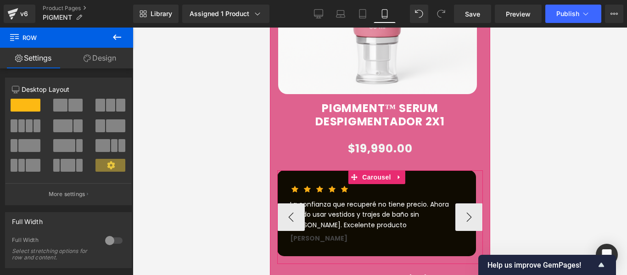
click at [275, 195] on div "Icon Icon Icon Icon Icon Icon List Hoz Me ayudó mucho después del embarazo, [PE…" at bounding box center [175, 217] width 199 height 94
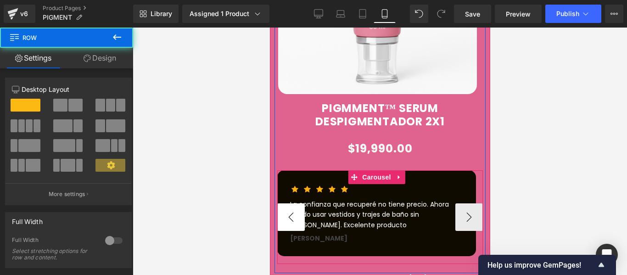
click at [293, 203] on button "‹" at bounding box center [291, 217] width 28 height 28
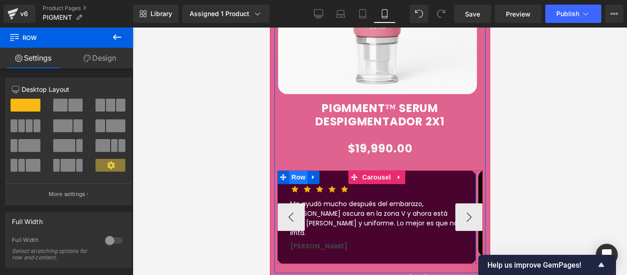
click at [299, 170] on span "Row" at bounding box center [298, 177] width 18 height 14
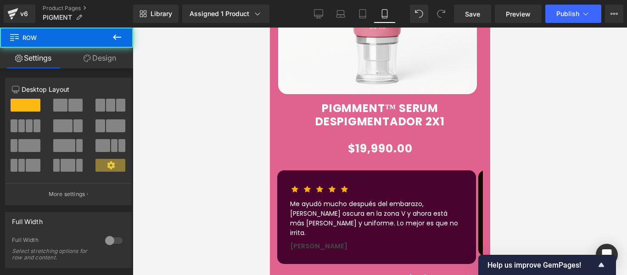
click at [120, 61] on link "Design" at bounding box center [100, 58] width 67 height 21
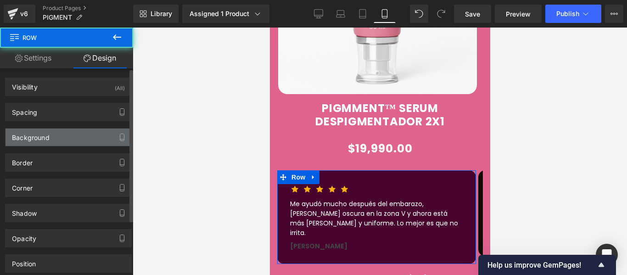
type input "#48042e"
type input "100"
click at [47, 139] on div "Background" at bounding box center [31, 135] width 38 height 13
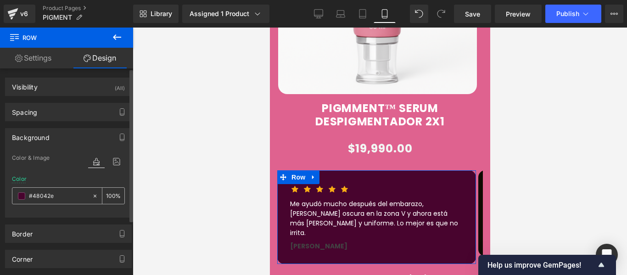
click at [69, 196] on input "#48042e" at bounding box center [58, 196] width 59 height 10
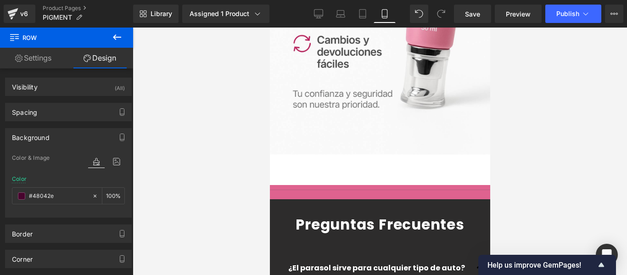
scroll to position [2482, 0]
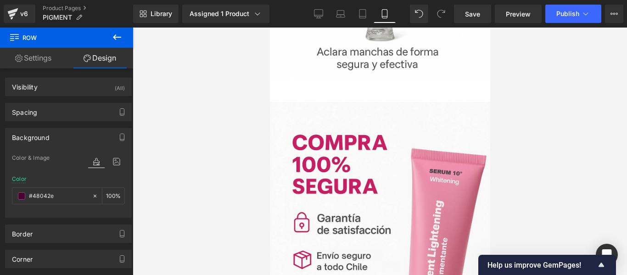
drag, startPoint x: 489, startPoint y: 66, endPoint x: 763, endPoint y: 240, distance: 324.7
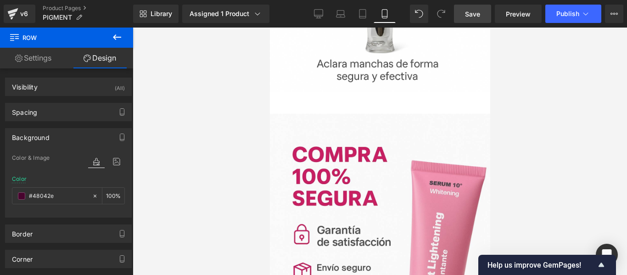
click at [481, 14] on link "Save" at bounding box center [472, 14] width 37 height 18
click at [568, 11] on span "Publish" at bounding box center [568, 13] width 23 height 7
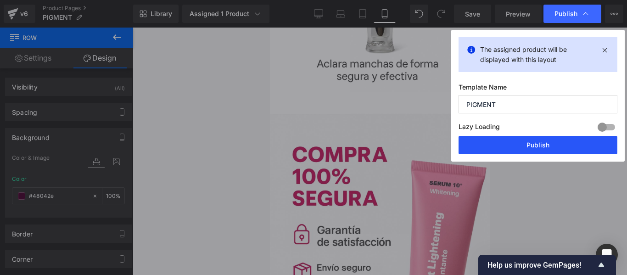
click at [494, 145] on button "Publish" at bounding box center [538, 145] width 159 height 18
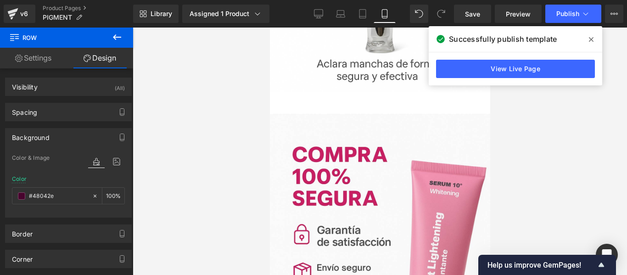
click at [538, 79] on div "View Live Page" at bounding box center [516, 68] width 174 height 33
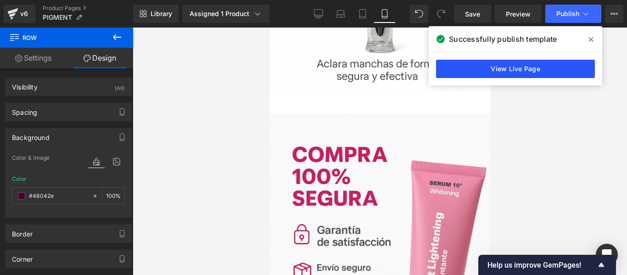
click at [534, 72] on link "View Live Page" at bounding box center [515, 69] width 159 height 18
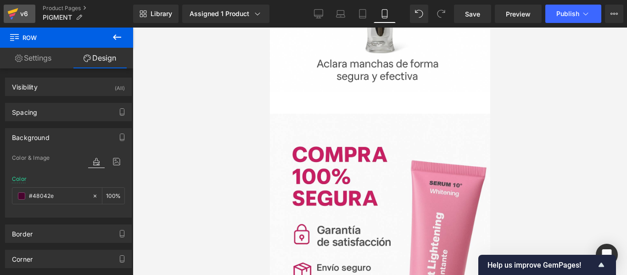
click at [11, 12] on icon at bounding box center [13, 11] width 11 height 6
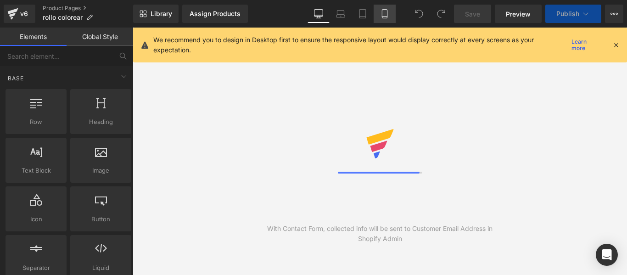
click at [387, 11] on icon at bounding box center [384, 13] width 9 height 9
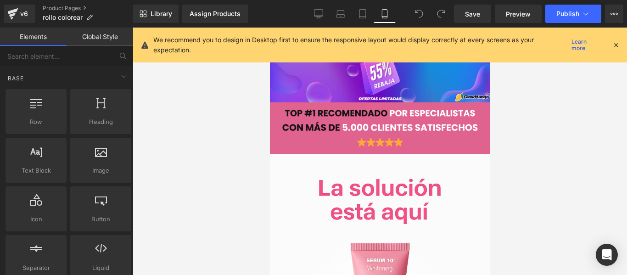
click at [614, 45] on icon at bounding box center [616, 45] width 8 height 8
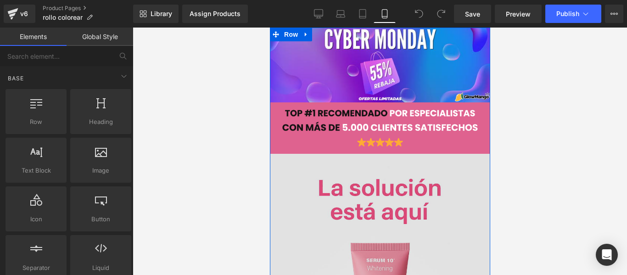
scroll to position [138, 0]
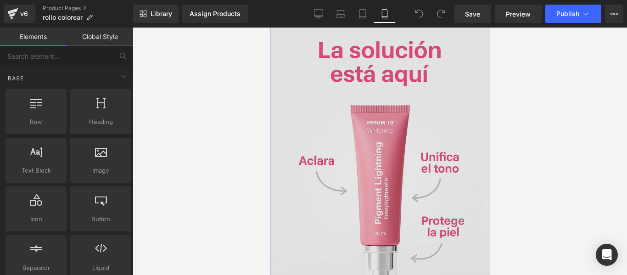
click at [412, 139] on img at bounding box center [380, 181] width 220 height 331
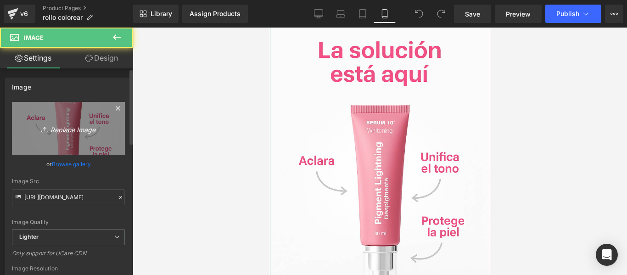
click at [72, 121] on link "Replace Image" at bounding box center [68, 128] width 113 height 53
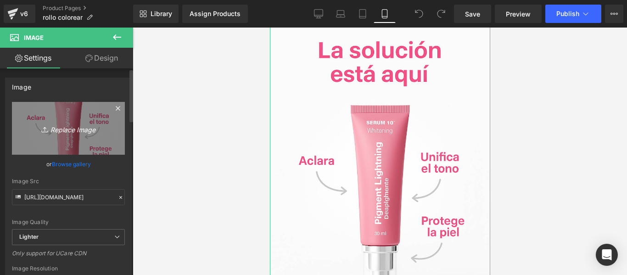
type input "C:\fakepath\01786711-895f-4e97-a046-5fe1e6bcce42.png"
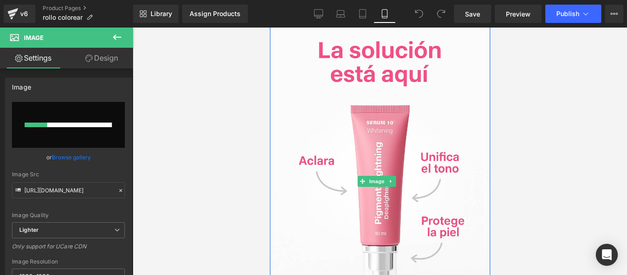
scroll to position [0, 0]
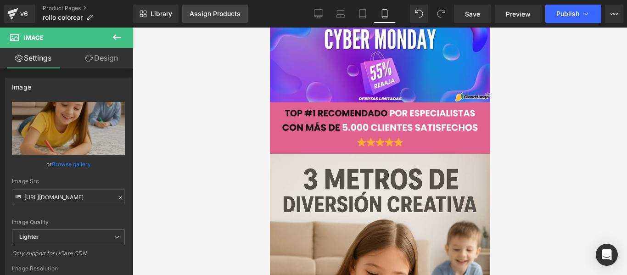
click at [224, 12] on div "Assign Products" at bounding box center [215, 13] width 51 height 7
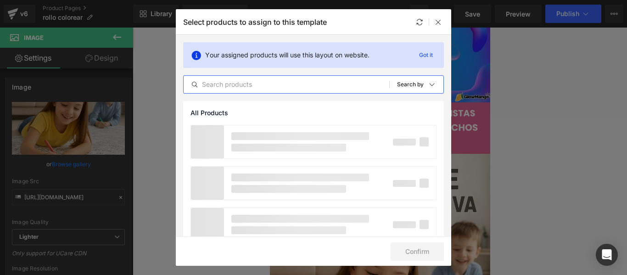
click at [231, 88] on input "text" at bounding box center [287, 84] width 206 height 11
type input "bok"
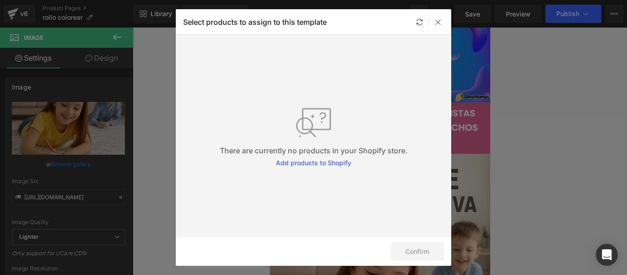
click at [440, 22] on icon at bounding box center [438, 21] width 7 height 7
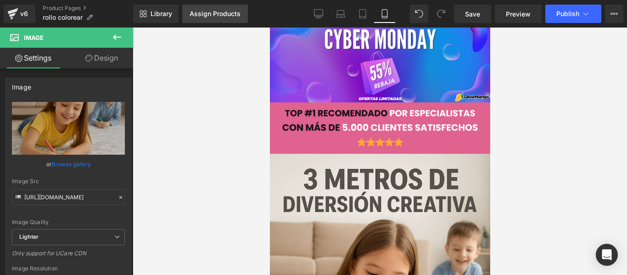
click at [240, 13] on div "Assign Products" at bounding box center [215, 13] width 51 height 7
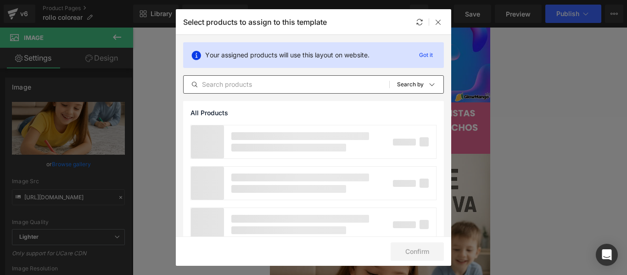
drag, startPoint x: 221, startPoint y: 84, endPoint x: 221, endPoint y: 77, distance: 7.3
click at [222, 84] on input "text" at bounding box center [287, 84] width 206 height 11
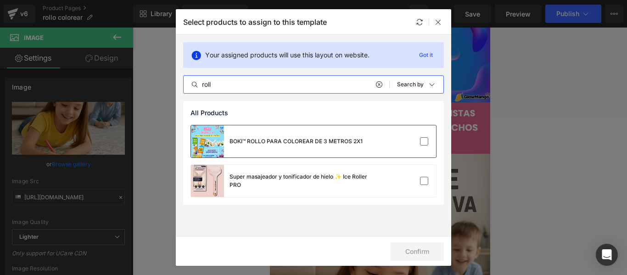
type input "roll"
click at [253, 146] on div "BOKI™ ROLLO PARA COLOREAR DE 3 METROS 2X1" at bounding box center [277, 141] width 172 height 32
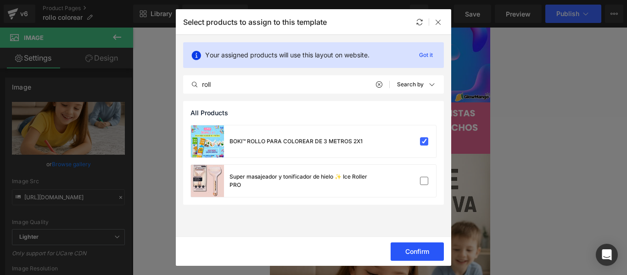
click at [420, 248] on button "Confirm" at bounding box center [417, 251] width 53 height 18
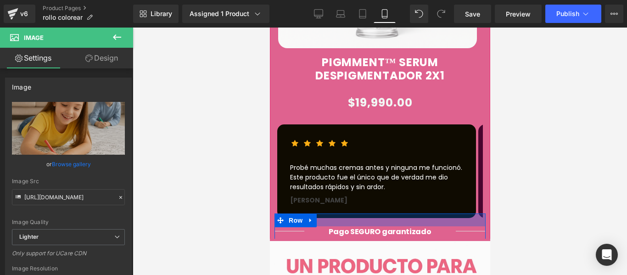
scroll to position [964, 0]
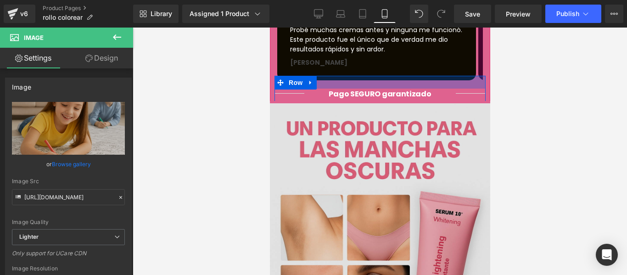
click at [406, 187] on img at bounding box center [380, 268] width 220 height 331
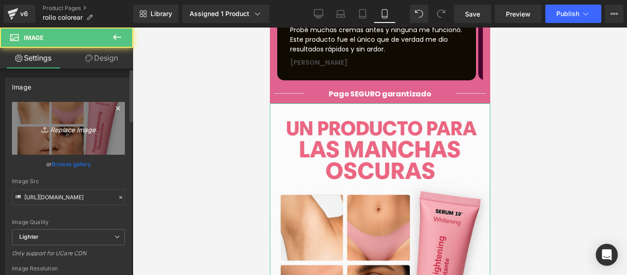
click at [46, 114] on link "Replace Image" at bounding box center [68, 128] width 113 height 53
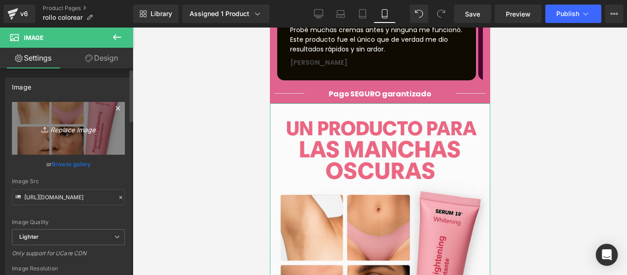
type input "C:\fakepath\gif-3.webp"
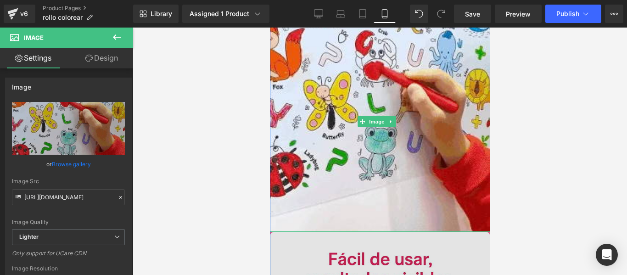
scroll to position [1194, 0]
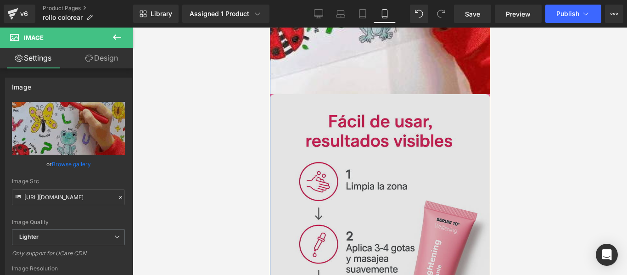
click at [332, 176] on img at bounding box center [380, 259] width 220 height 331
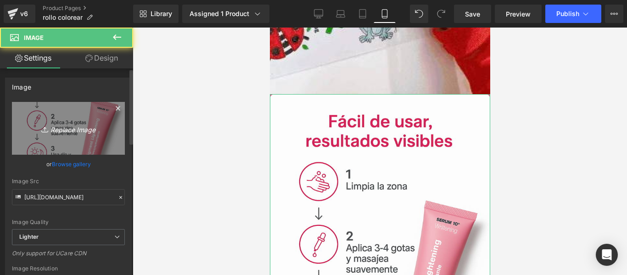
click at [88, 141] on link "Replace Image" at bounding box center [68, 128] width 113 height 53
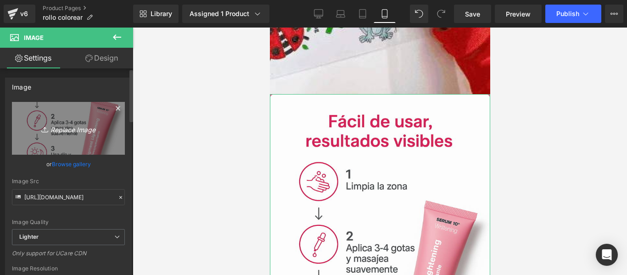
type input "C:\fakepath\Rollo_de_papel_para_ninos_IMG_10_600x_67cbf31e-2a1b-44c5-93e2-fb3e1…"
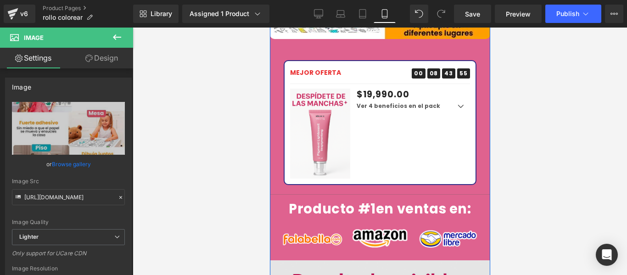
scroll to position [1653, 0]
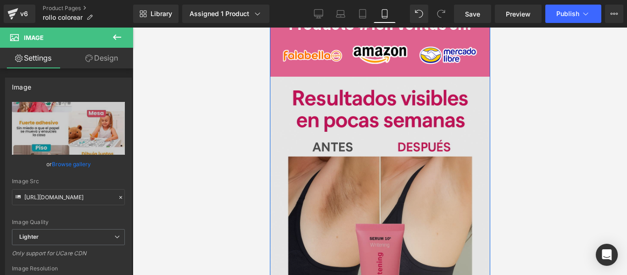
click at [331, 152] on img at bounding box center [380, 242] width 220 height 331
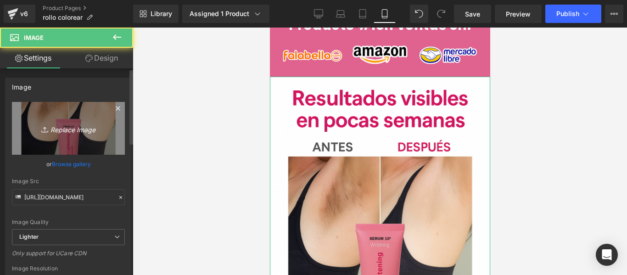
click at [43, 125] on icon at bounding box center [45, 129] width 9 height 9
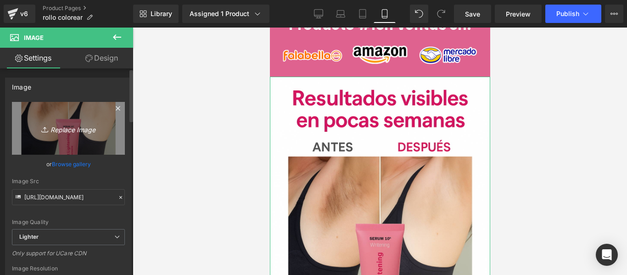
type input "C:\fakepath\830126f6-ef34-43f8-b618-8a5e29c36de8.png"
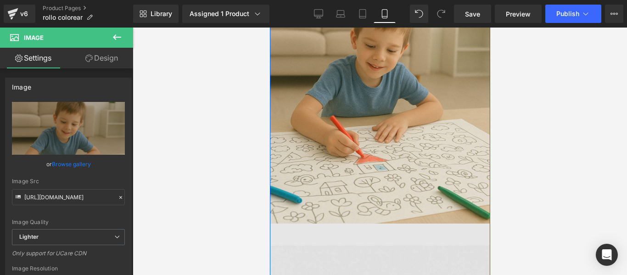
scroll to position [1929, 0]
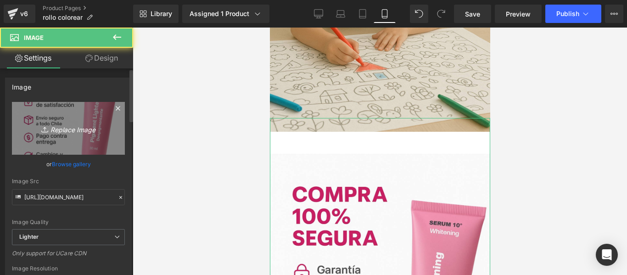
click at [39, 141] on link "Replace Image" at bounding box center [68, 128] width 113 height 53
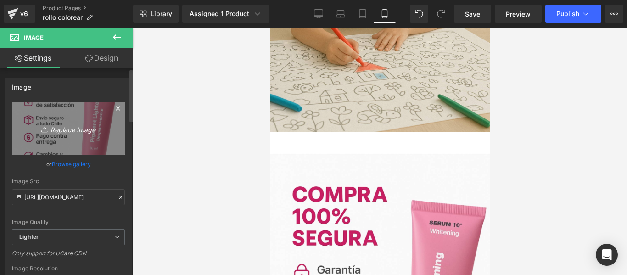
type input "C:\fakepath\PASAMASTIEMPOCONTUSHIJOS_480x480_5416a262-3882-410e-9d18-7562ec1c9f…"
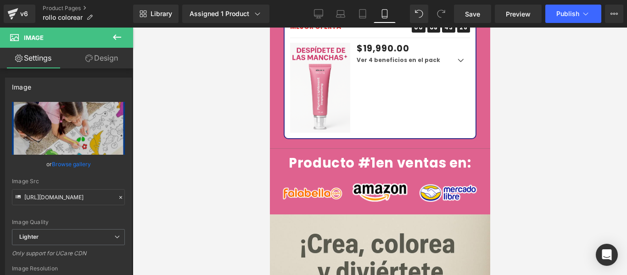
scroll to position [1286, 0]
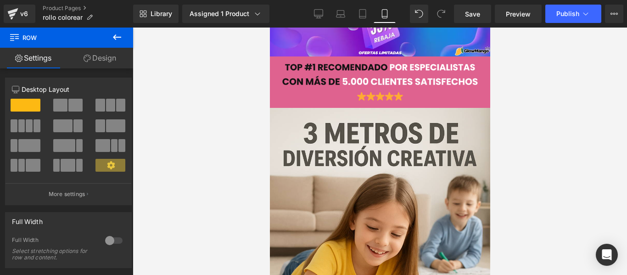
scroll to position [0, 0]
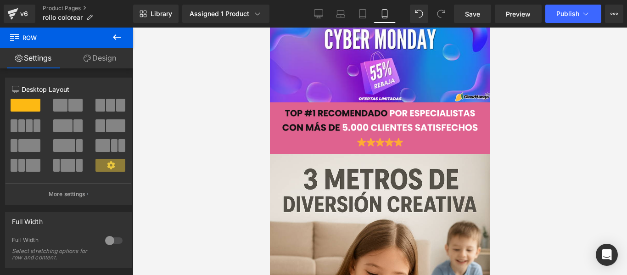
click at [298, 147] on div "Image Image Image" at bounding box center [380, 262] width 220 height 443
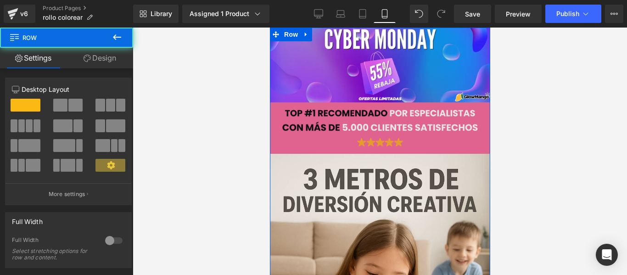
click at [285, 143] on div "Image" at bounding box center [379, 128] width 207 height 42
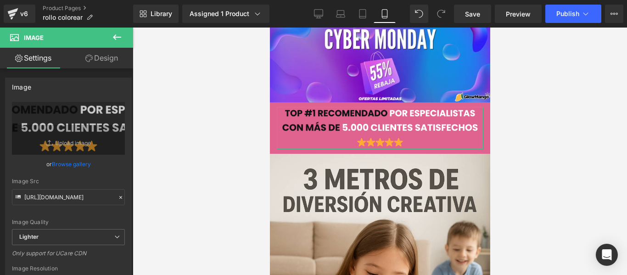
click at [115, 56] on link "Design" at bounding box center [101, 58] width 67 height 21
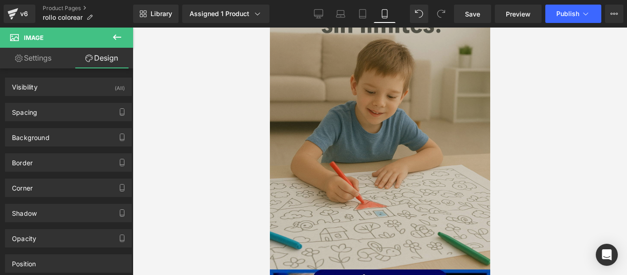
scroll to position [1883, 0]
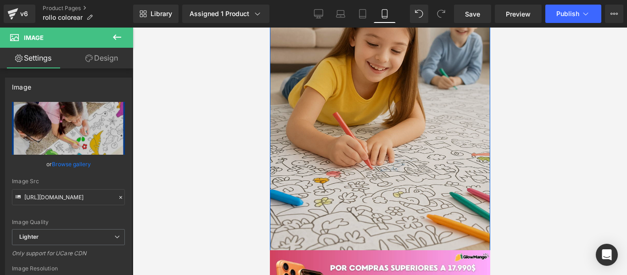
scroll to position [459, 0]
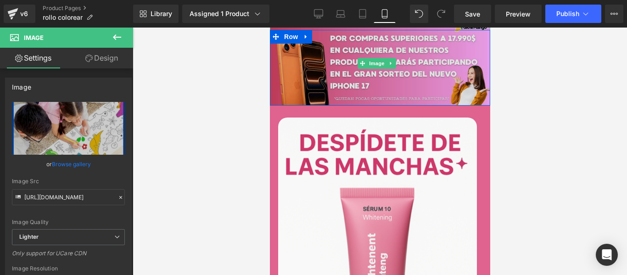
click at [364, 57] on img at bounding box center [380, 63] width 220 height 85
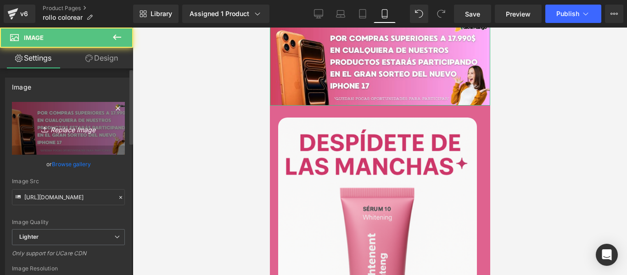
click at [74, 125] on icon "Replace Image" at bounding box center [68, 128] width 73 height 11
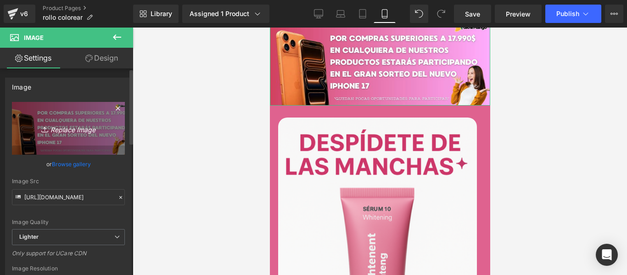
type input "C:\fakepath\Copia de Reply to TikTok User's comment Example comment's are great…"
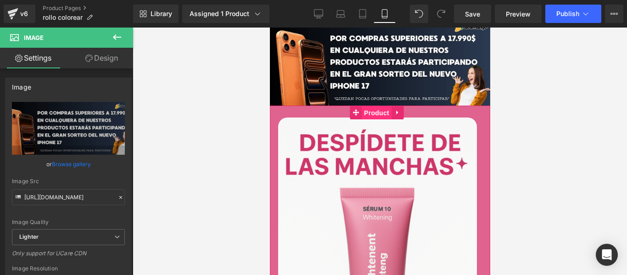
click at [370, 106] on span "Product" at bounding box center [376, 113] width 30 height 14
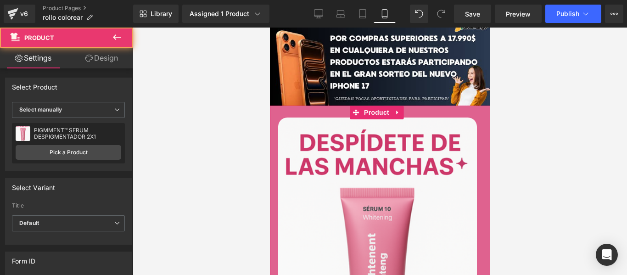
click at [88, 57] on icon at bounding box center [88, 58] width 7 height 7
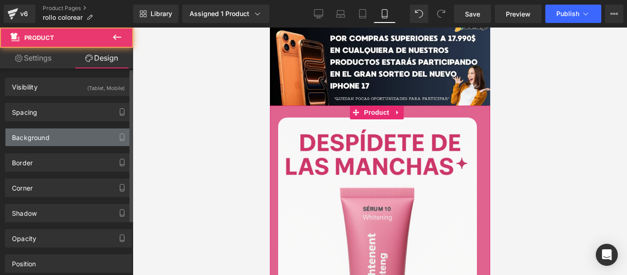
click at [76, 140] on div "Background" at bounding box center [69, 137] width 126 height 17
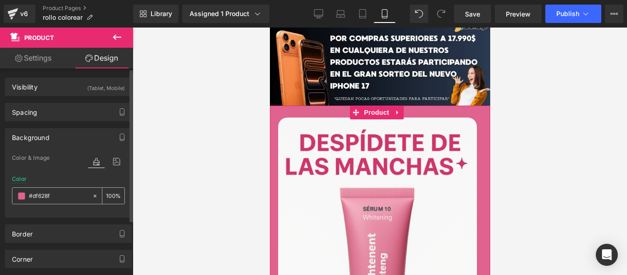
click at [65, 194] on input "text" at bounding box center [58, 196] width 59 height 10
paste input "030460"
type input "#030460"
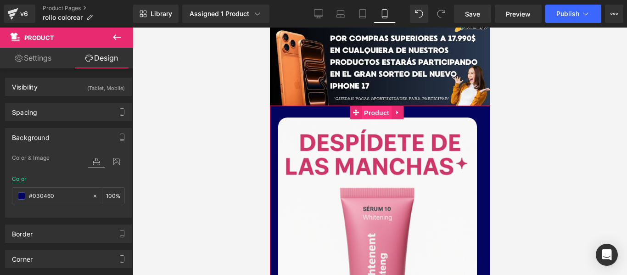
click at [386, 106] on span "Product" at bounding box center [376, 113] width 30 height 14
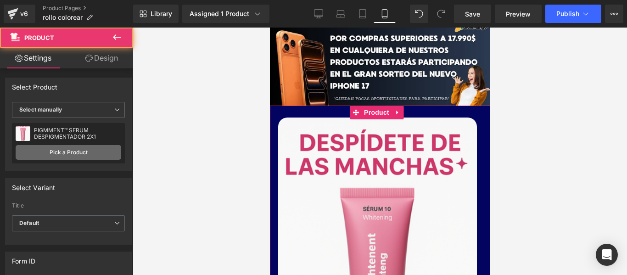
click at [76, 152] on link "Pick a Product" at bounding box center [69, 152] width 106 height 15
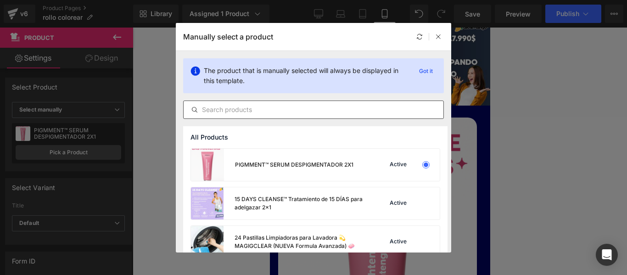
click at [267, 118] on div at bounding box center [313, 110] width 261 height 18
click at [262, 113] on input "text" at bounding box center [314, 109] width 260 height 11
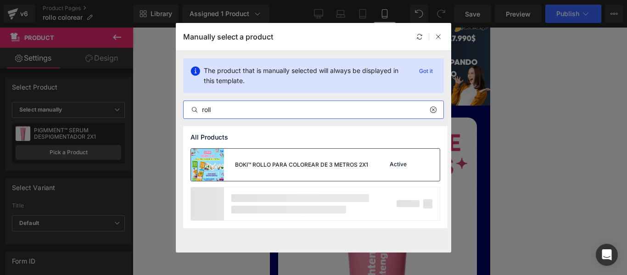
type input "roll"
click at [276, 171] on div "BOKI™ ROLLO PARA COLOREAR DE 3 METROS 2X1" at bounding box center [279, 165] width 177 height 32
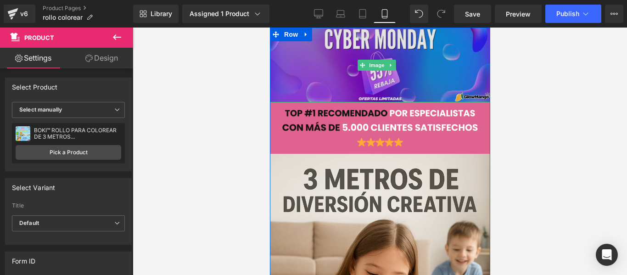
click at [280, 99] on div "Image" at bounding box center [379, 65] width 225 height 75
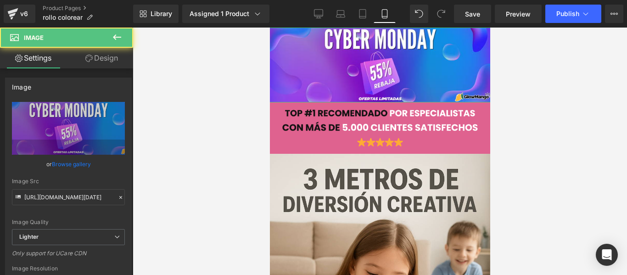
drag, startPoint x: 98, startPoint y: 52, endPoint x: 43, endPoint y: 26, distance: 60.8
click at [98, 52] on link "Design" at bounding box center [101, 58] width 67 height 21
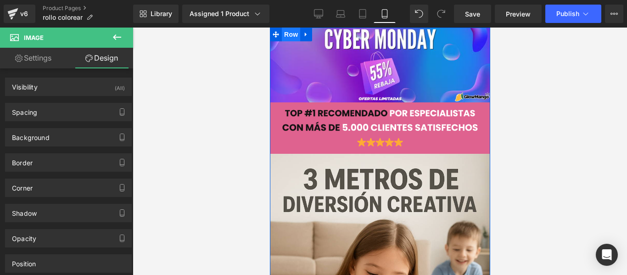
drag, startPoint x: 422, startPoint y: 77, endPoint x: 296, endPoint y: 32, distance: 133.6
click at [296, 32] on span "Row" at bounding box center [290, 35] width 18 height 14
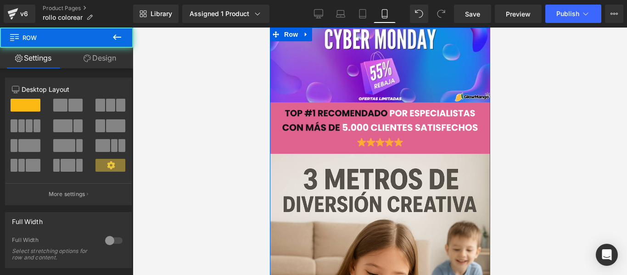
click at [118, 52] on link "Design" at bounding box center [100, 58] width 67 height 21
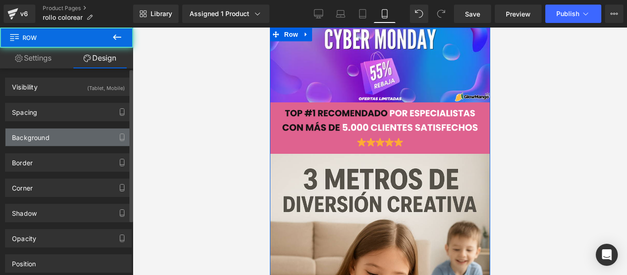
click at [57, 141] on div "Background" at bounding box center [69, 137] width 126 height 17
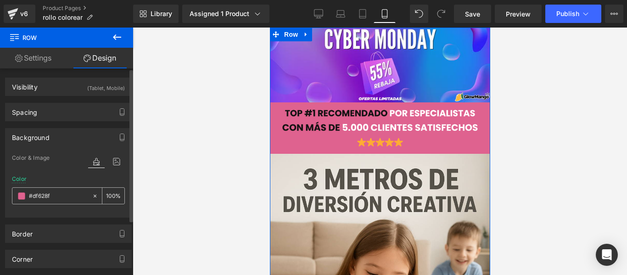
click at [64, 197] on input "#df628f" at bounding box center [58, 196] width 59 height 10
paste input "030460"
type input "#030460"
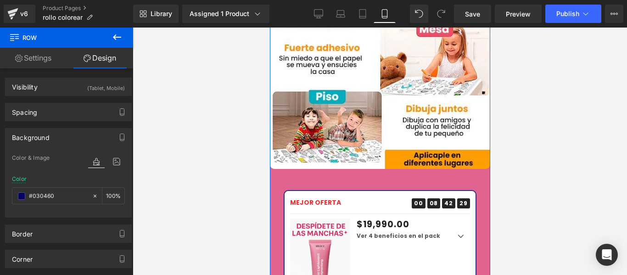
scroll to position [1286, 0]
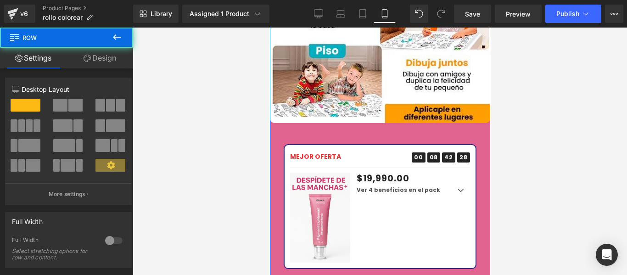
click at [99, 62] on link "Design" at bounding box center [100, 58] width 67 height 21
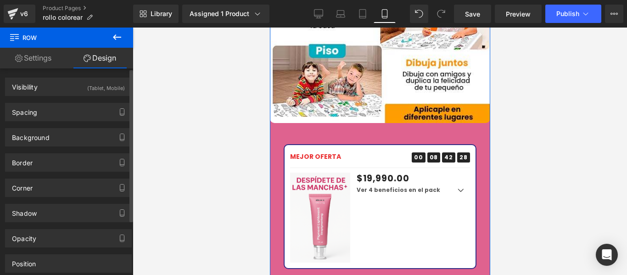
click at [65, 128] on div "Background Color & Image color Color % Image Replace Image Upload image or Brow…" at bounding box center [68, 137] width 127 height 18
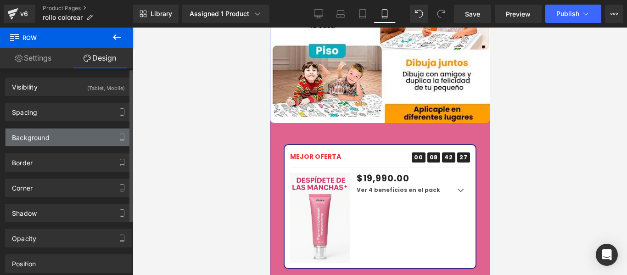
click at [59, 139] on div "Background" at bounding box center [69, 137] width 126 height 17
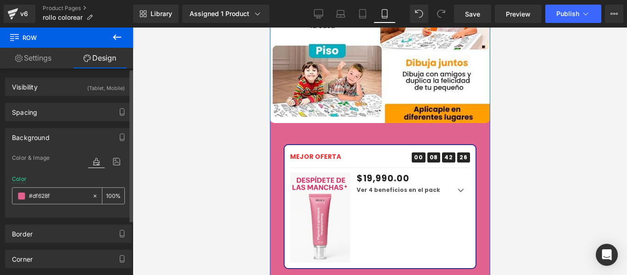
click at [69, 202] on div at bounding box center [51, 196] width 79 height 16
click at [69, 198] on input "text" at bounding box center [58, 196] width 59 height 10
paste input "030460"
type input "#030460"
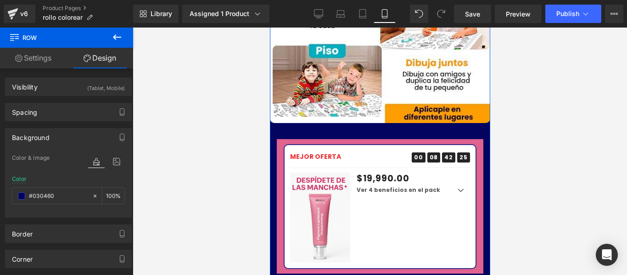
click at [270, 28] on div at bounding box center [270, 28] width 0 height 0
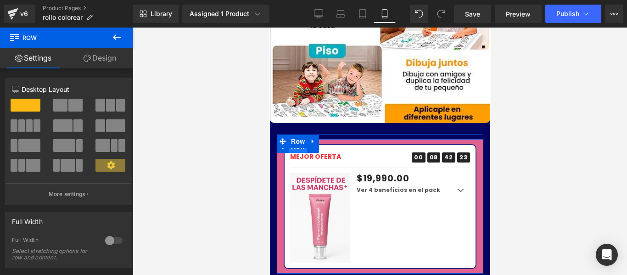
click at [300, 140] on span "Row" at bounding box center [297, 147] width 18 height 14
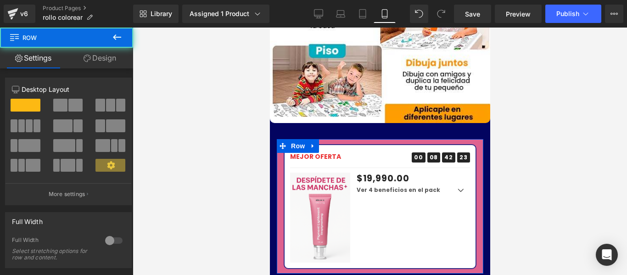
drag, startPoint x: 92, startPoint y: 60, endPoint x: 53, endPoint y: 136, distance: 85.4
click at [92, 60] on link "Design" at bounding box center [100, 58] width 67 height 21
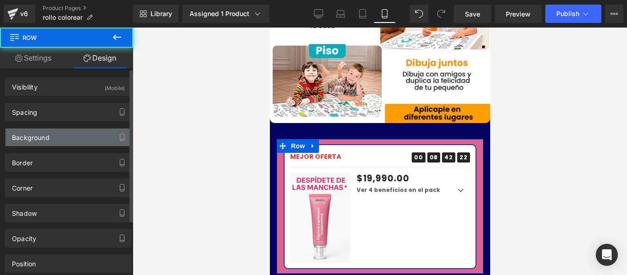
click at [53, 136] on div "Background" at bounding box center [69, 137] width 126 height 17
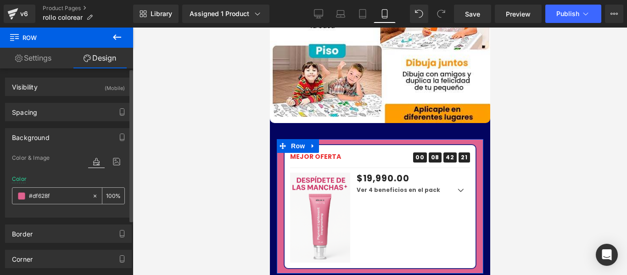
click at [58, 200] on div at bounding box center [51, 196] width 79 height 16
click at [59, 197] on input "text" at bounding box center [58, 196] width 59 height 10
paste input "030460"
type input "#030460"
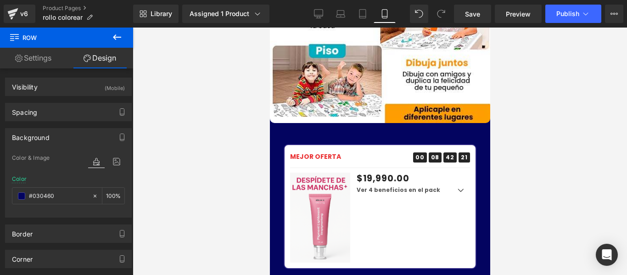
scroll to position [1424, 0]
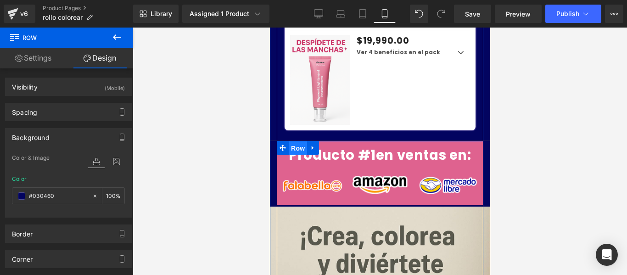
drag, startPoint x: 300, startPoint y: 101, endPoint x: 448, endPoint y: 137, distance: 152.1
click at [300, 141] on span "Row" at bounding box center [297, 148] width 18 height 14
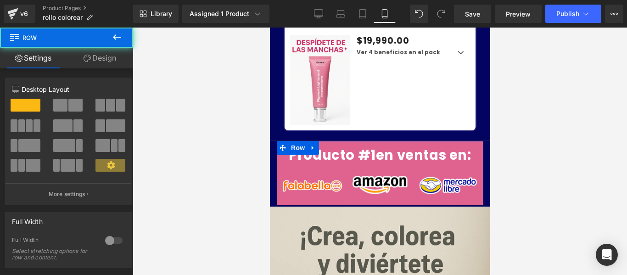
click at [99, 60] on link "Design" at bounding box center [100, 58] width 67 height 21
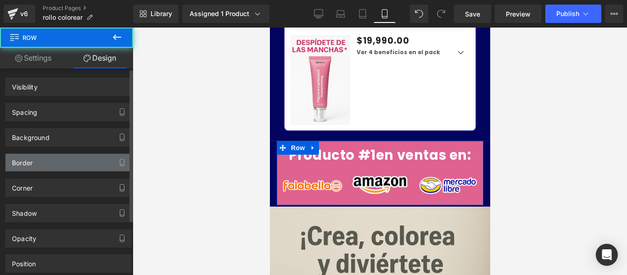
click at [69, 163] on div "Border" at bounding box center [69, 162] width 126 height 17
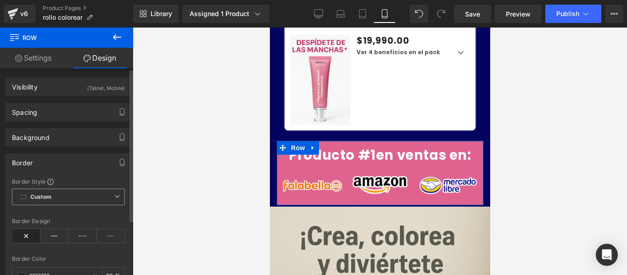
click at [62, 201] on span "Custom Setup Global Style" at bounding box center [68, 197] width 113 height 17
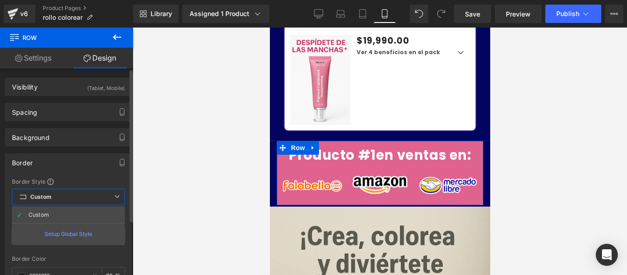
click at [0, 207] on div "Border Border Style Custom Custom Setup Global Style Custom Setup Global Style …" at bounding box center [68, 249] width 137 height 206
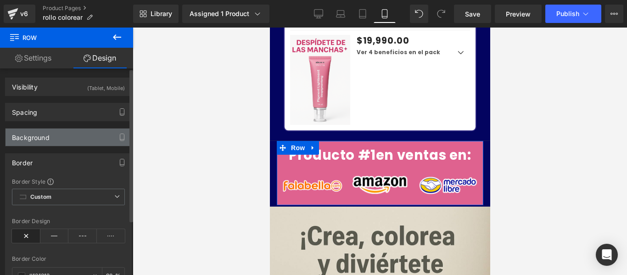
click at [61, 143] on div "Background" at bounding box center [69, 137] width 126 height 17
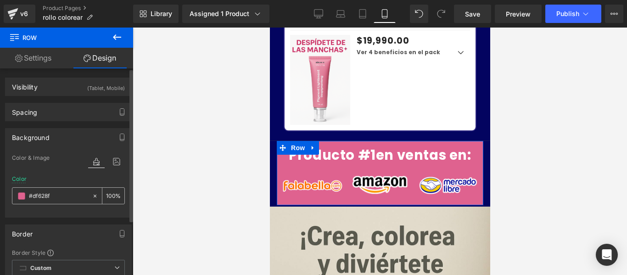
click at [65, 198] on input "#df628f" at bounding box center [58, 196] width 59 height 10
paste input "030460"
type input "#030460"
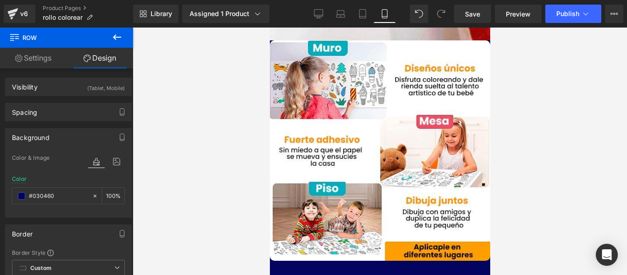
scroll to position [1332, 0]
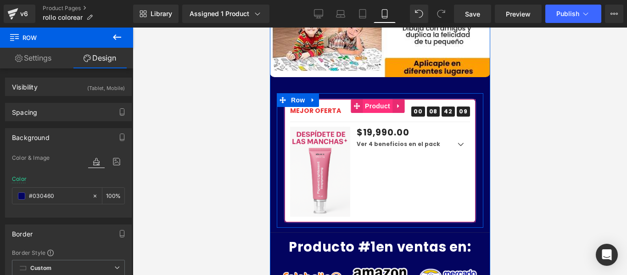
click at [375, 99] on span "Product" at bounding box center [377, 106] width 30 height 14
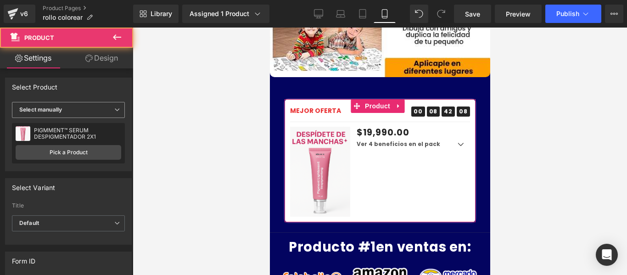
click at [74, 111] on span "Select manually" at bounding box center [68, 110] width 113 height 16
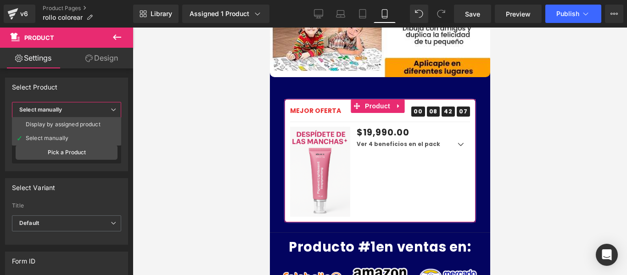
click at [100, 175] on div "Select Variant auto Title Default Default Title Default Default Default Title" at bounding box center [67, 207] width 134 height 73
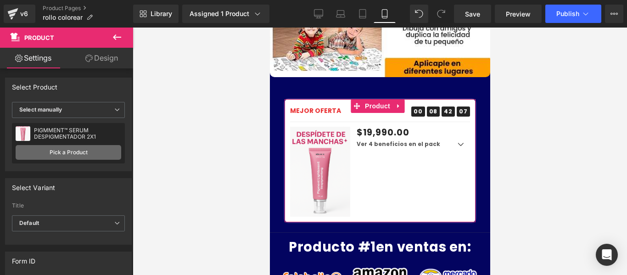
click at [81, 153] on link "Pick a Product" at bounding box center [69, 152] width 106 height 15
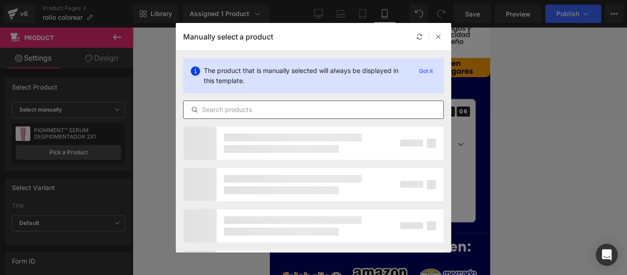
click at [270, 113] on input "text" at bounding box center [314, 109] width 260 height 11
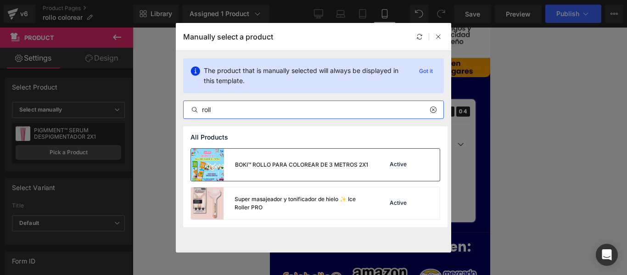
type input "roll"
click at [367, 163] on div "BOKI™ ROLLO PARA COLOREAR DE 3 METROS 2X1" at bounding box center [301, 165] width 133 height 8
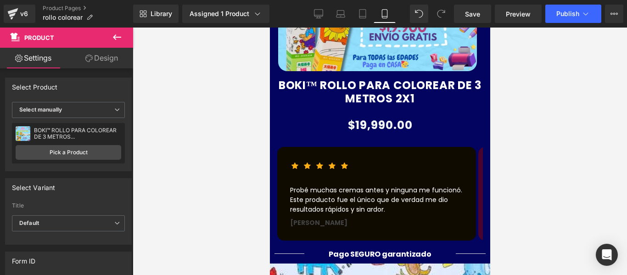
scroll to position [696, 0]
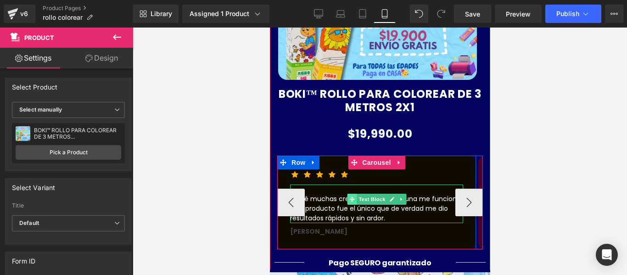
click at [355, 194] on span at bounding box center [352, 199] width 10 height 11
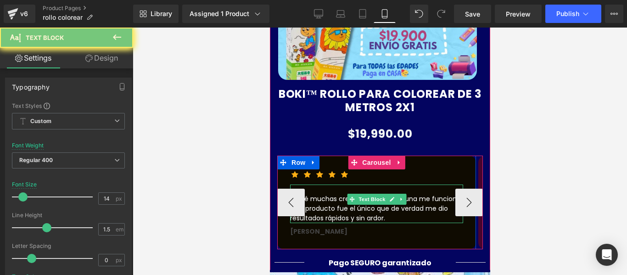
click at [335, 194] on p "Probé muchas cremas antes y ninguna me funcionó. Este producto fue el único que…" at bounding box center [376, 208] width 173 height 29
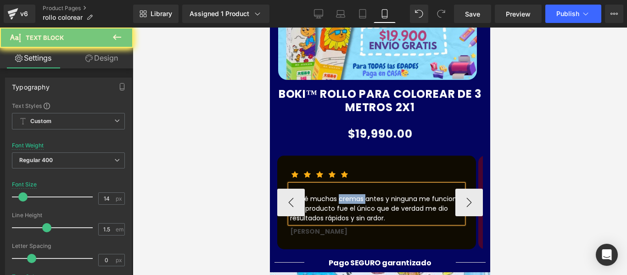
click at [335, 194] on p "Probé muchas cremas antes y ninguna me funcionó. Este producto fue el único que…" at bounding box center [376, 208] width 173 height 29
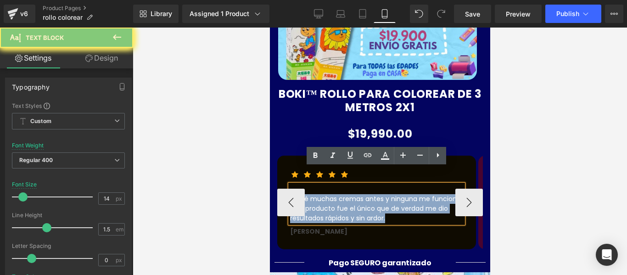
click at [335, 194] on p "Probé muchas cremas antes y ninguna me funcionó. Este producto fue el único que…" at bounding box center [376, 208] width 173 height 29
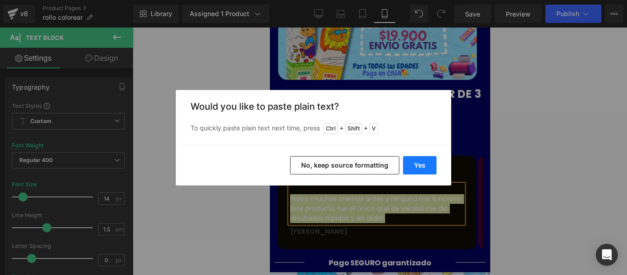
click at [428, 165] on button "Yes" at bounding box center [420, 165] width 34 height 18
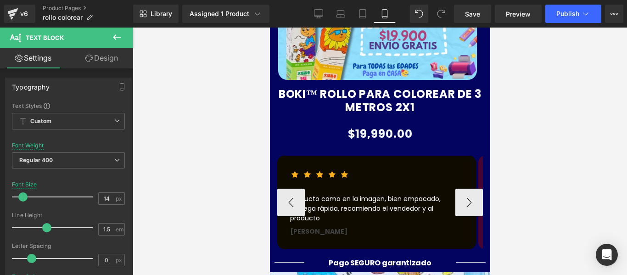
click at [270, 28] on div at bounding box center [270, 28] width 0 height 0
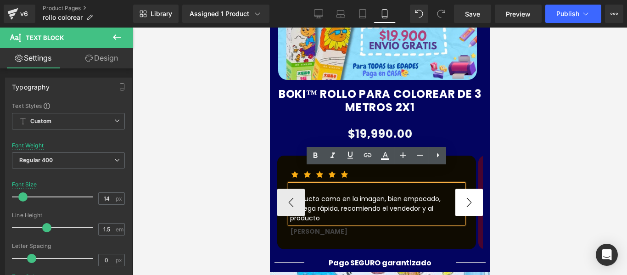
click at [473, 189] on button "›" at bounding box center [469, 203] width 28 height 28
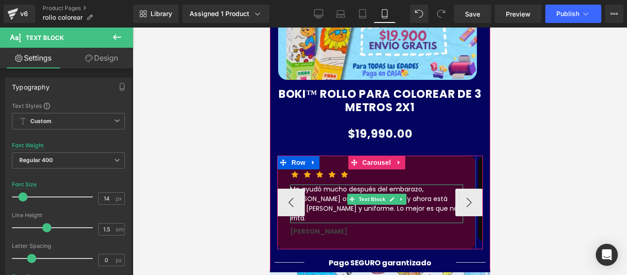
click at [331, 191] on p "Me ayudó mucho después del embarazo, [PERSON_NAME] oscura en la zona V y ahora …" at bounding box center [376, 204] width 173 height 39
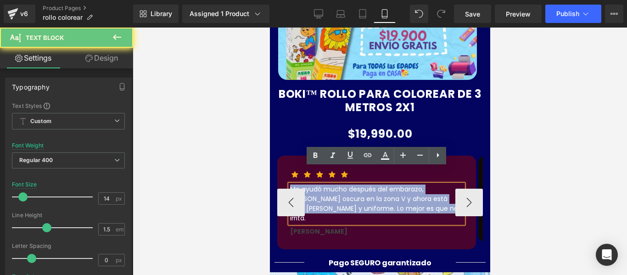
click at [330, 191] on p "Me ayudó mucho después del embarazo, [PERSON_NAME] oscura en la zona V y ahora …" at bounding box center [376, 204] width 173 height 39
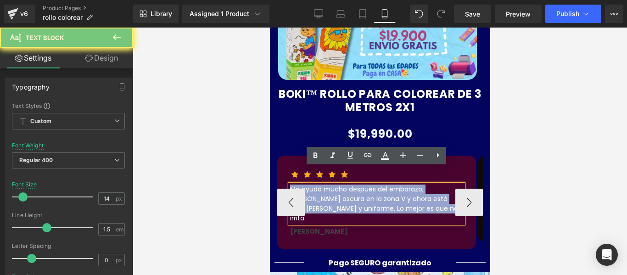
click at [330, 191] on p "Me ayudó mucho después del embarazo, [PERSON_NAME] oscura en la zona V y ahora …" at bounding box center [376, 204] width 173 height 39
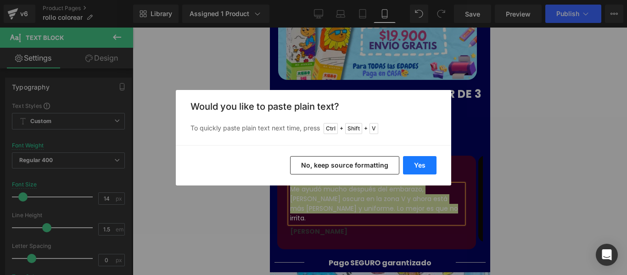
click at [428, 168] on button "Yes" at bounding box center [420, 165] width 34 height 18
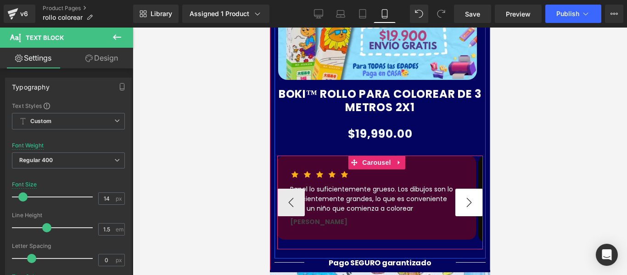
click at [461, 189] on button "›" at bounding box center [469, 203] width 28 height 28
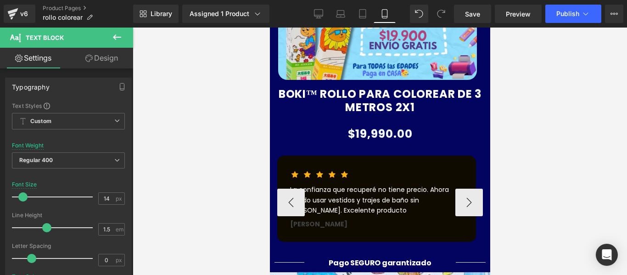
click at [421, 185] on div "La confianza que recuperé no tiene precio. Ahora puedo usar vestidos y trajes d…" at bounding box center [376, 200] width 173 height 31
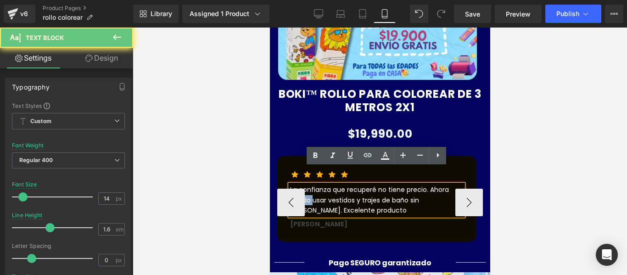
click at [421, 185] on div "La confianza que recuperé no tiene precio. Ahora puedo usar vestidos y trajes d…" at bounding box center [376, 200] width 173 height 31
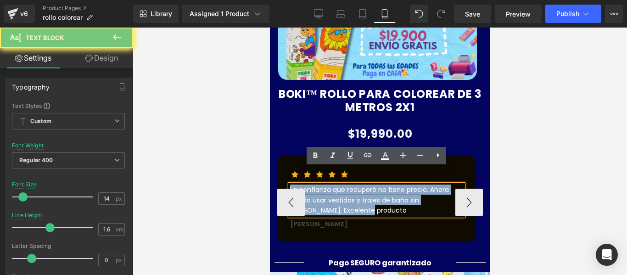
click at [421, 185] on div "La confianza que recuperé no tiene precio. Ahora puedo usar vestidos y trajes d…" at bounding box center [376, 200] width 173 height 31
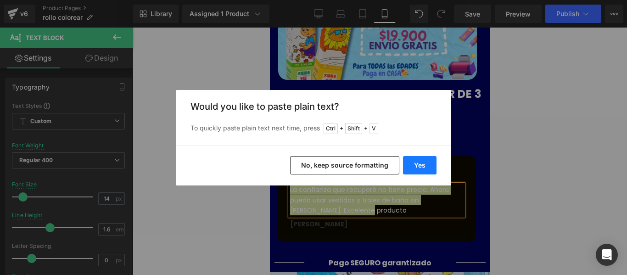
click at [420, 163] on button "Yes" at bounding box center [420, 165] width 34 height 18
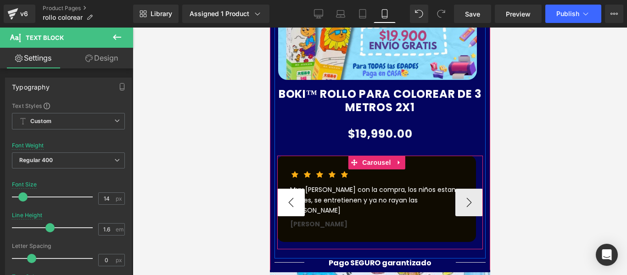
click at [287, 189] on button "‹" at bounding box center [291, 203] width 28 height 28
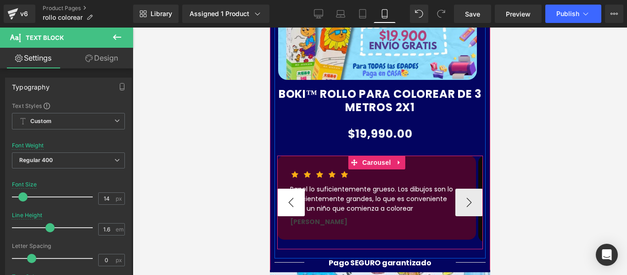
click at [289, 189] on button "‹" at bounding box center [291, 203] width 28 height 28
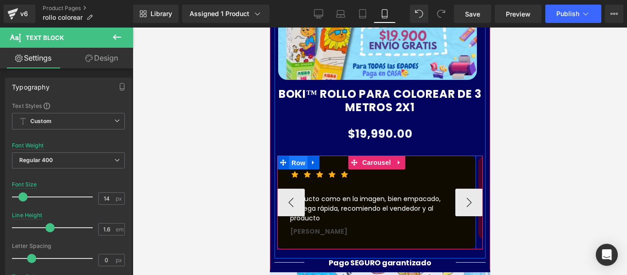
drag, startPoint x: 301, startPoint y: 144, endPoint x: 505, endPoint y: 139, distance: 204.4
click at [301, 156] on span "Row" at bounding box center [298, 163] width 18 height 14
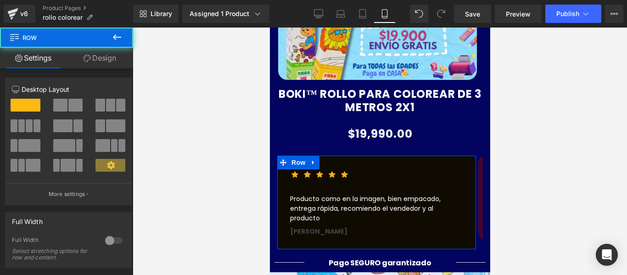
click at [127, 62] on link "Design" at bounding box center [100, 58] width 67 height 21
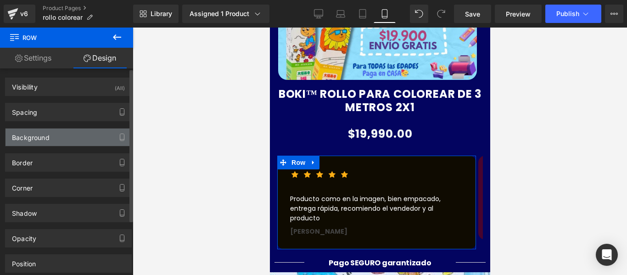
click at [59, 135] on div "Background" at bounding box center [69, 137] width 126 height 17
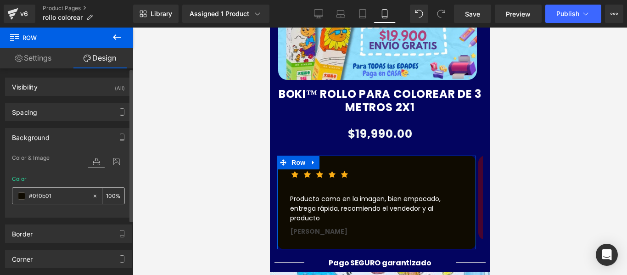
click at [26, 194] on div at bounding box center [51, 196] width 79 height 16
click at [21, 194] on span at bounding box center [21, 195] width 7 height 7
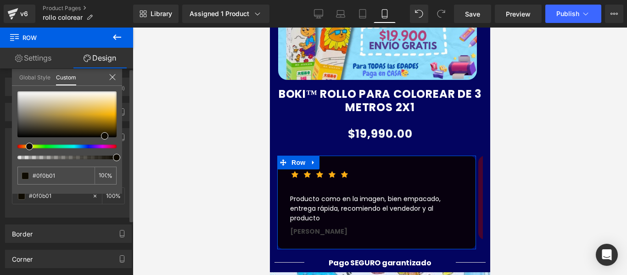
click at [88, 145] on div at bounding box center [63, 147] width 99 height 4
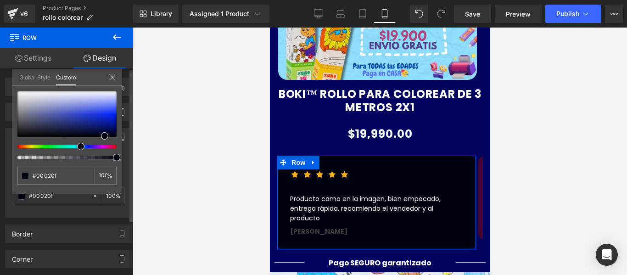
click at [77, 143] on div at bounding box center [66, 125] width 99 height 68
drag, startPoint x: 82, startPoint y: 173, endPoint x: 57, endPoint y: 175, distance: 25.4
click at [57, 175] on div "#0f0b01" at bounding box center [55, 176] width 77 height 18
drag, startPoint x: 62, startPoint y: 174, endPoint x: 11, endPoint y: 176, distance: 50.6
click at [11, 176] on div "Background Color & Image color Color % Image Replace Image Upload image or Brow…" at bounding box center [68, 169] width 137 height 96
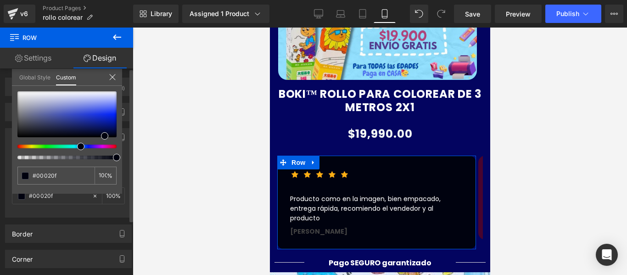
type input "#00020f"
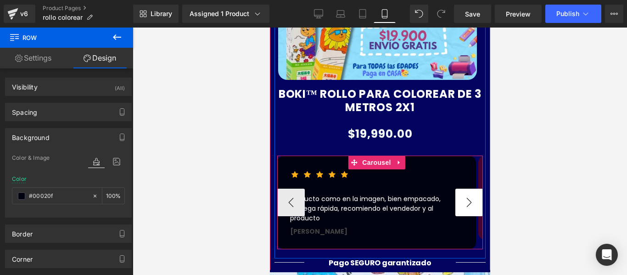
click at [467, 189] on button "›" at bounding box center [469, 203] width 28 height 28
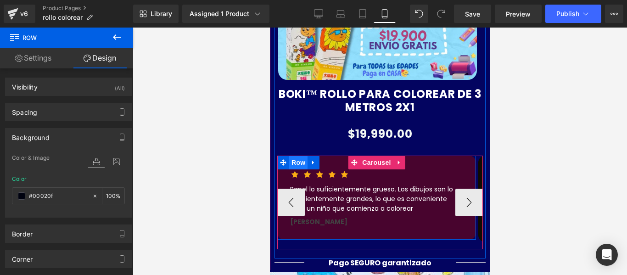
click at [301, 156] on span "Row" at bounding box center [298, 163] width 18 height 14
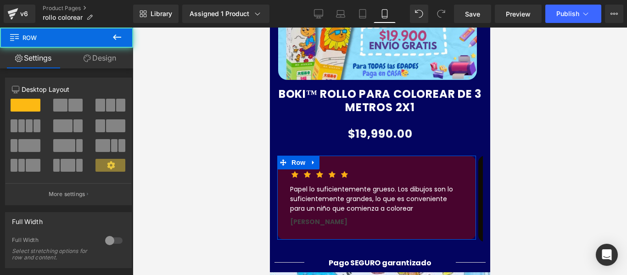
drag, startPoint x: 111, startPoint y: 59, endPoint x: 42, endPoint y: 157, distance: 119.0
click at [112, 59] on link "Design" at bounding box center [100, 58] width 67 height 21
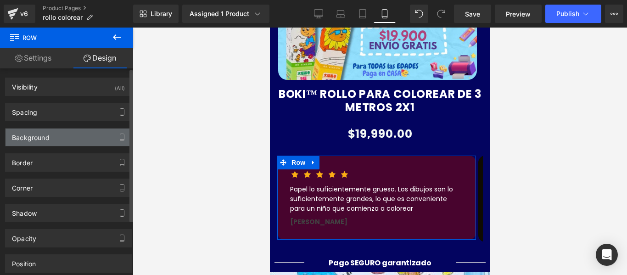
click at [50, 131] on div "Background" at bounding box center [69, 137] width 126 height 17
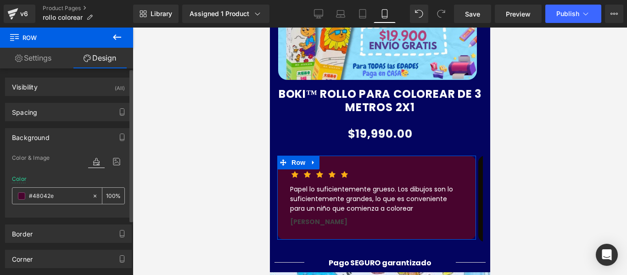
click at [67, 193] on input "text" at bounding box center [58, 196] width 59 height 10
paste input "00020f"
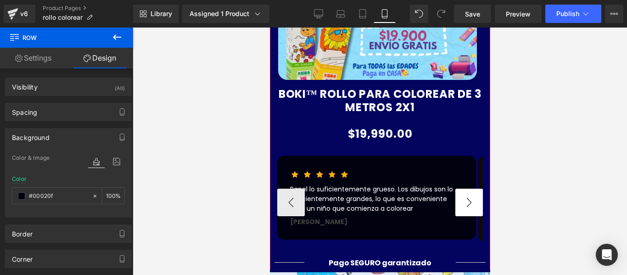
type input "#00020f"
click at [468, 189] on button "›" at bounding box center [469, 203] width 28 height 28
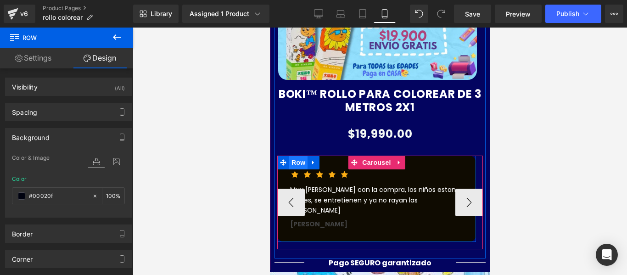
click at [302, 156] on span "Row" at bounding box center [298, 163] width 18 height 14
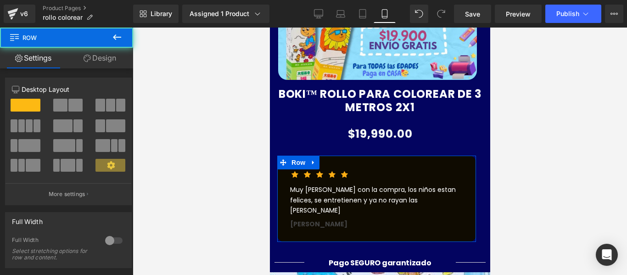
click at [107, 53] on link "Design" at bounding box center [100, 58] width 67 height 21
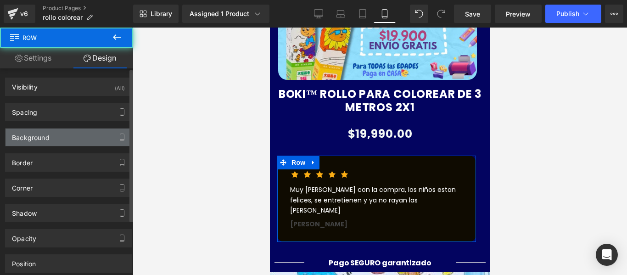
click at [51, 133] on div "Background" at bounding box center [69, 137] width 126 height 17
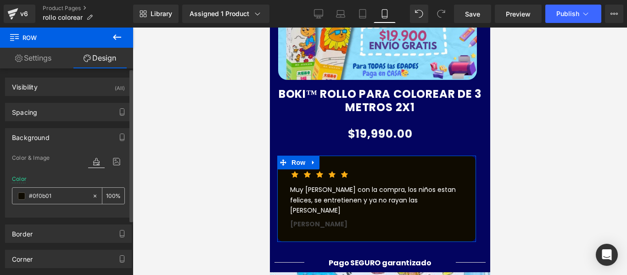
click at [58, 197] on input "text" at bounding box center [58, 196] width 59 height 10
paste input "0020f"
type input "#00020f"
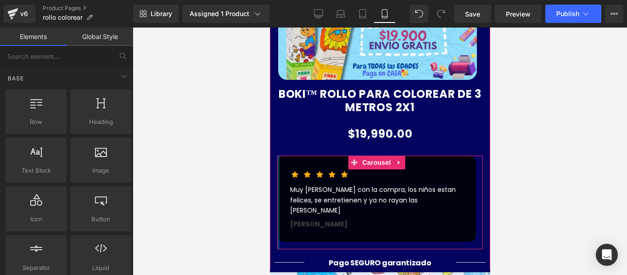
click at [218, 156] on div at bounding box center [380, 152] width 495 height 248
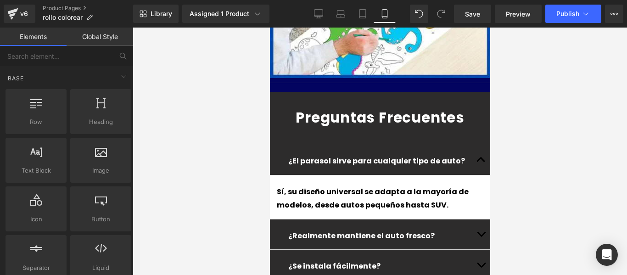
scroll to position [2223, 0]
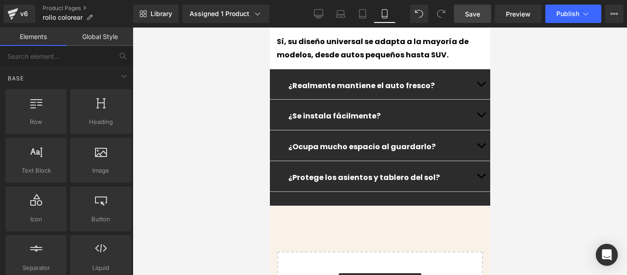
click at [473, 20] on link "Save" at bounding box center [472, 14] width 37 height 18
click at [561, 15] on span "Publish" at bounding box center [568, 13] width 23 height 7
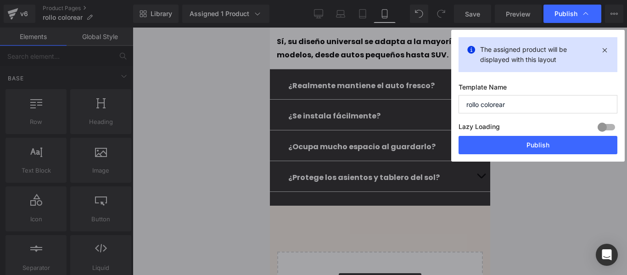
click at [539, 144] on button "Publish" at bounding box center [538, 145] width 159 height 18
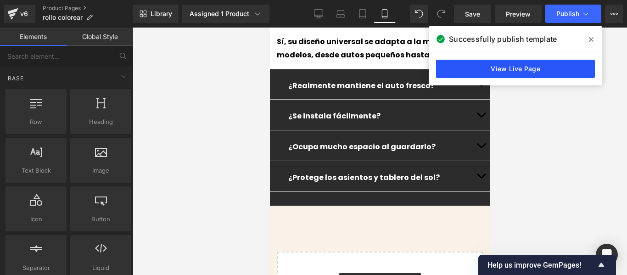
click at [537, 75] on link "View Live Page" at bounding box center [515, 69] width 159 height 18
